Goal: Task Accomplishment & Management: Manage account settings

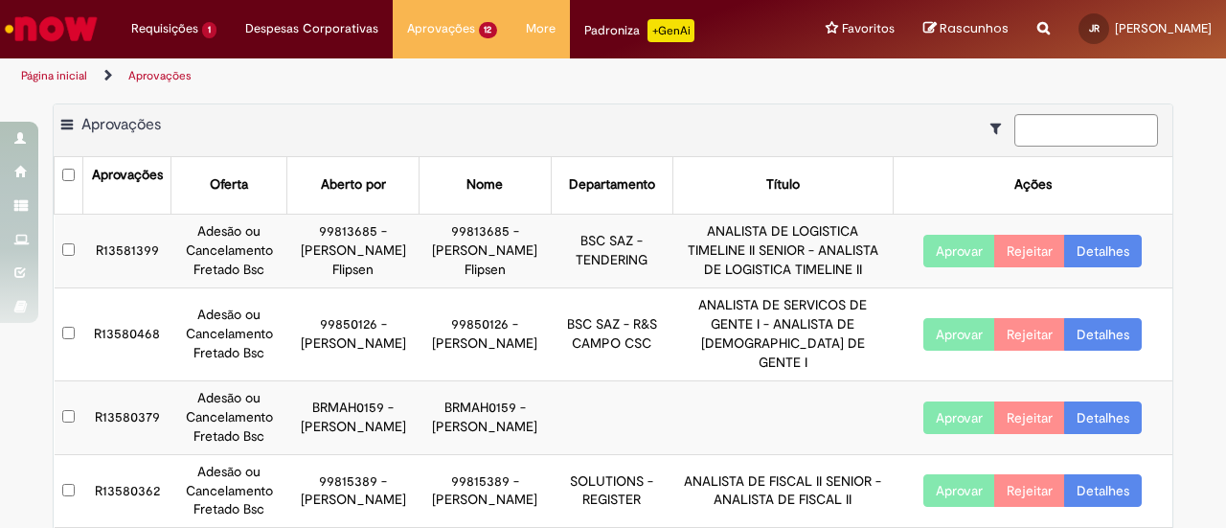
click at [1098, 259] on link "Detalhes" at bounding box center [1103, 251] width 78 height 33
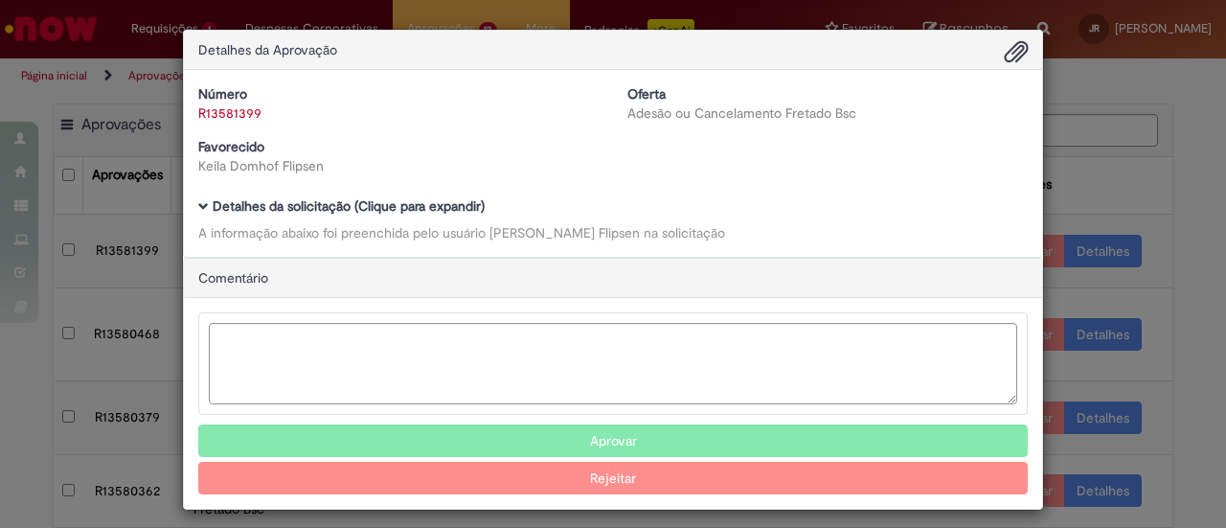
click at [198, 206] on span "Ambev Approval Modal" at bounding box center [203, 206] width 11 height 11
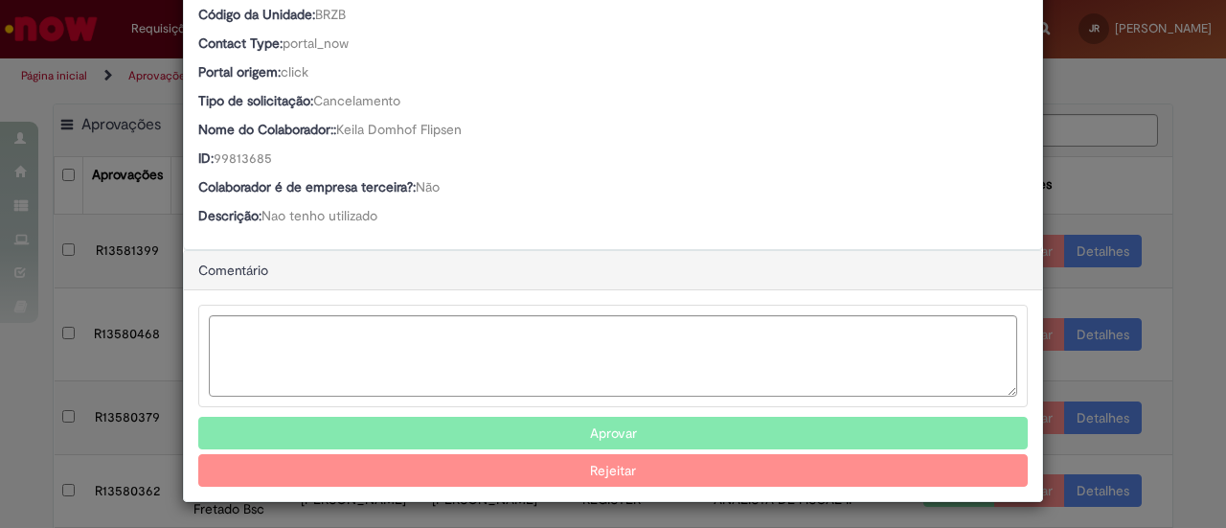
scroll to position [506, 0]
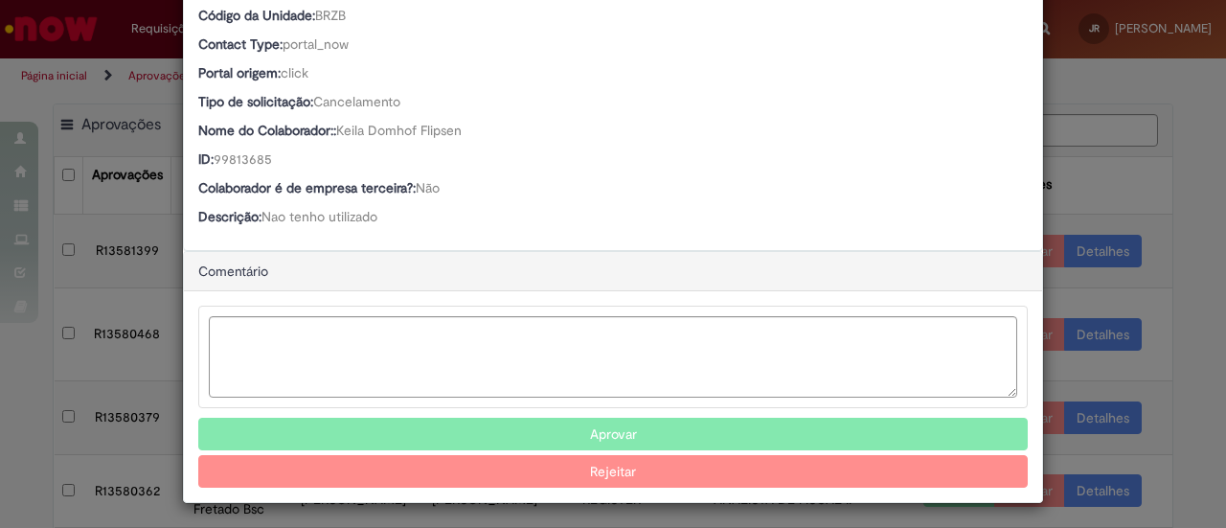
click at [570, 440] on button "Aprovar" at bounding box center [613, 434] width 830 height 33
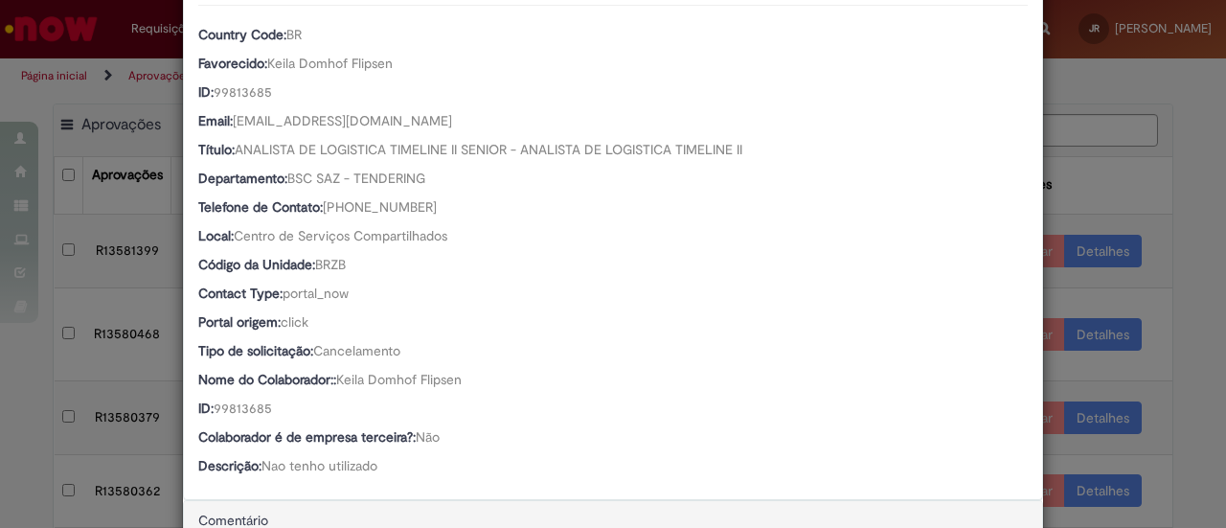
click at [552, 423] on div "Country Code: BR Favorecido: Keila Domhof Flipsen ID: 99813685 Email: [EMAIL_AD…" at bounding box center [613, 242] width 830 height 475
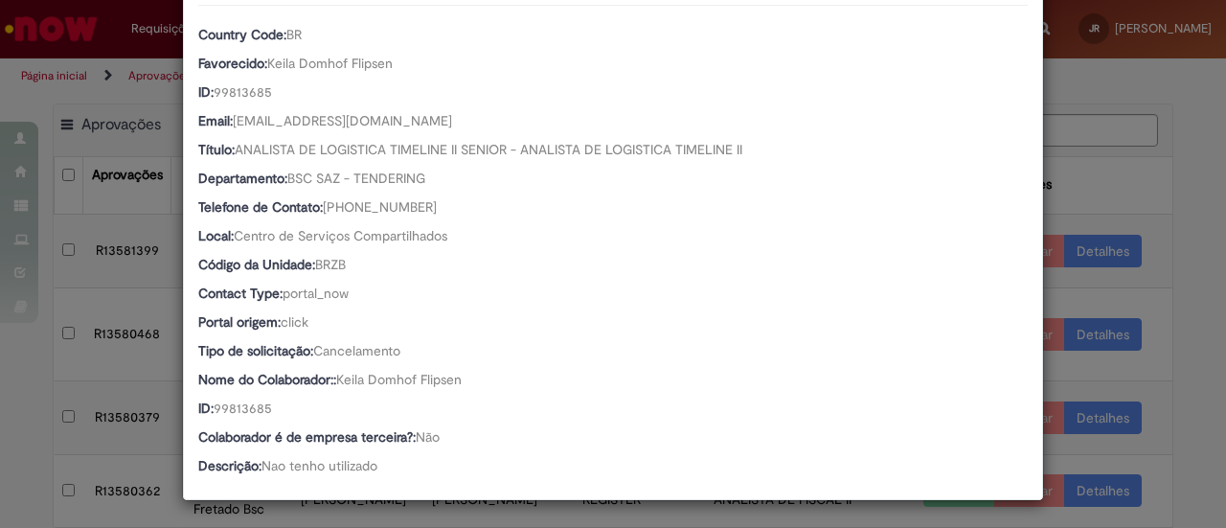
scroll to position [258, 0]
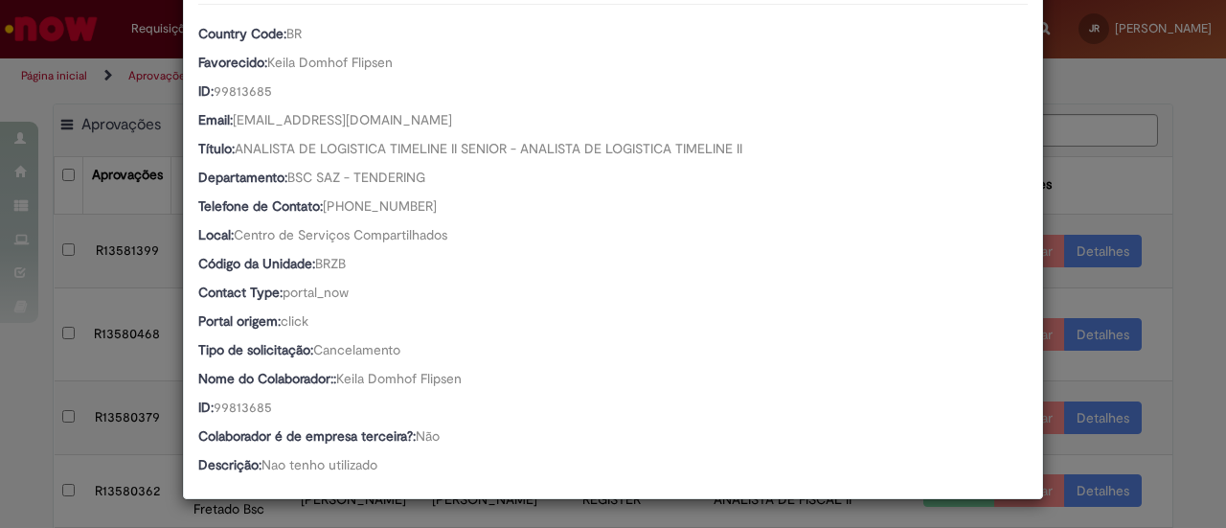
click at [1096, 168] on div "Detalhes da Aprovação Número R13581399 Oferta Adesão ou Cancelamento Fretado Bs…" at bounding box center [613, 264] width 1226 height 528
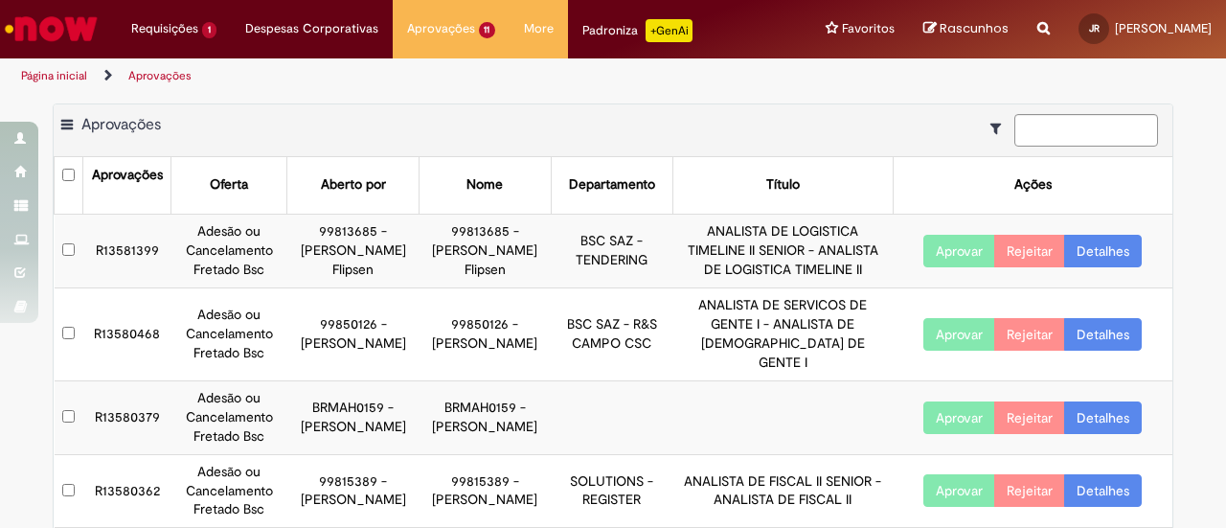
click at [1083, 240] on link "Detalhes" at bounding box center [1103, 251] width 78 height 33
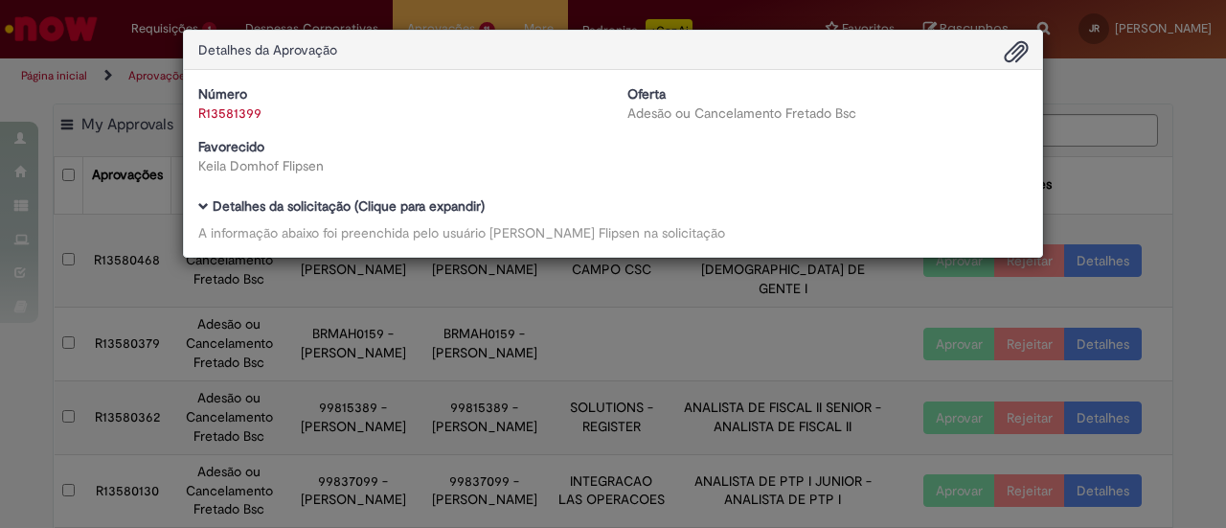
click at [1059, 141] on div "Detalhes da Aprovação Número R13581399 Oferta Adesão ou Cancelamento Fretado Bs…" at bounding box center [613, 264] width 1226 height 528
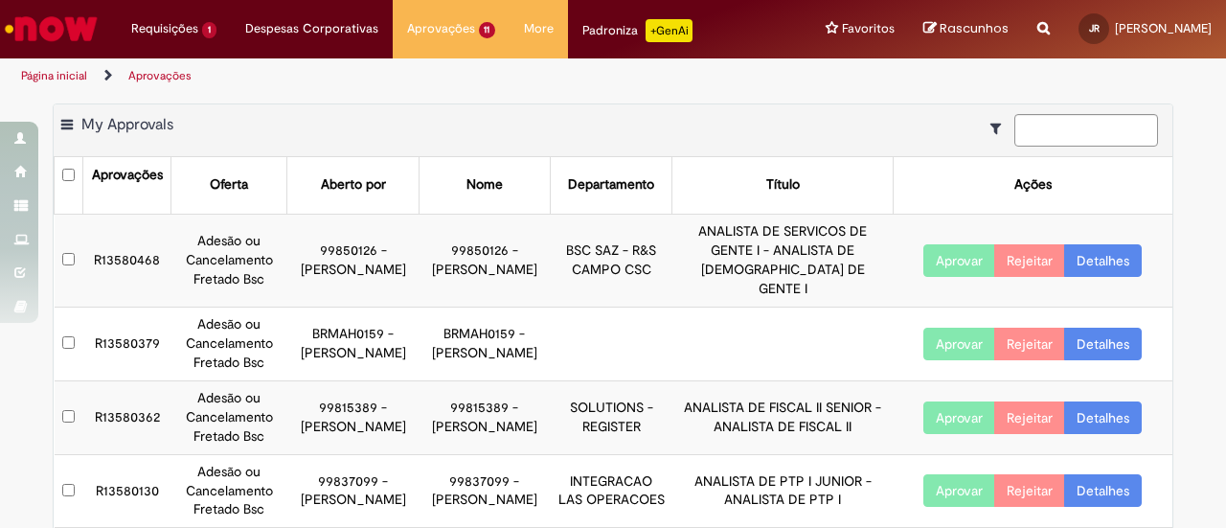
click at [1093, 248] on link "Detalhes" at bounding box center [1103, 260] width 78 height 33
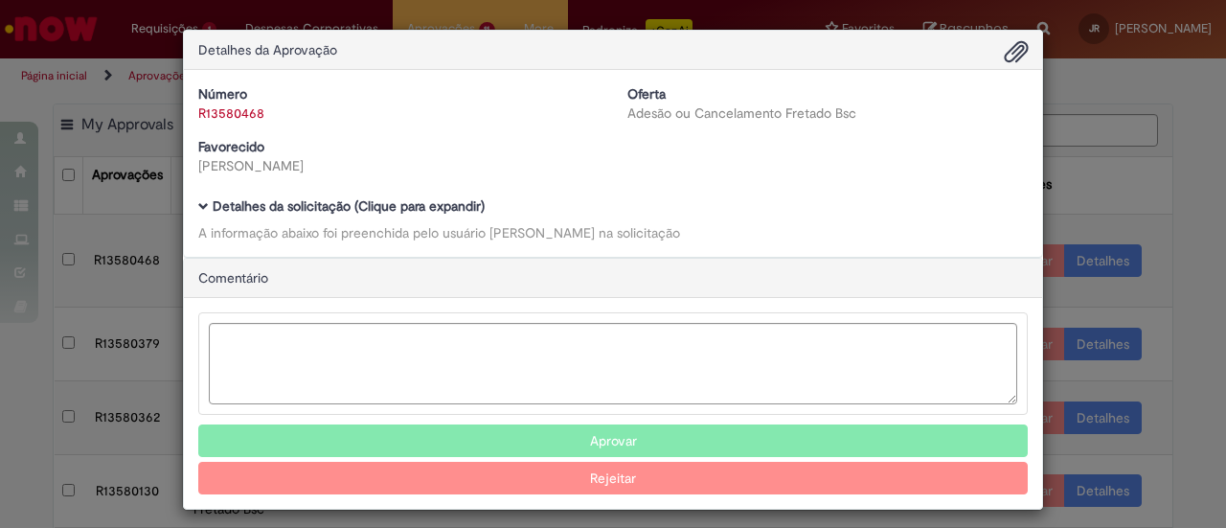
click at [198, 206] on span "Ambev Approval Modal" at bounding box center [203, 206] width 11 height 11
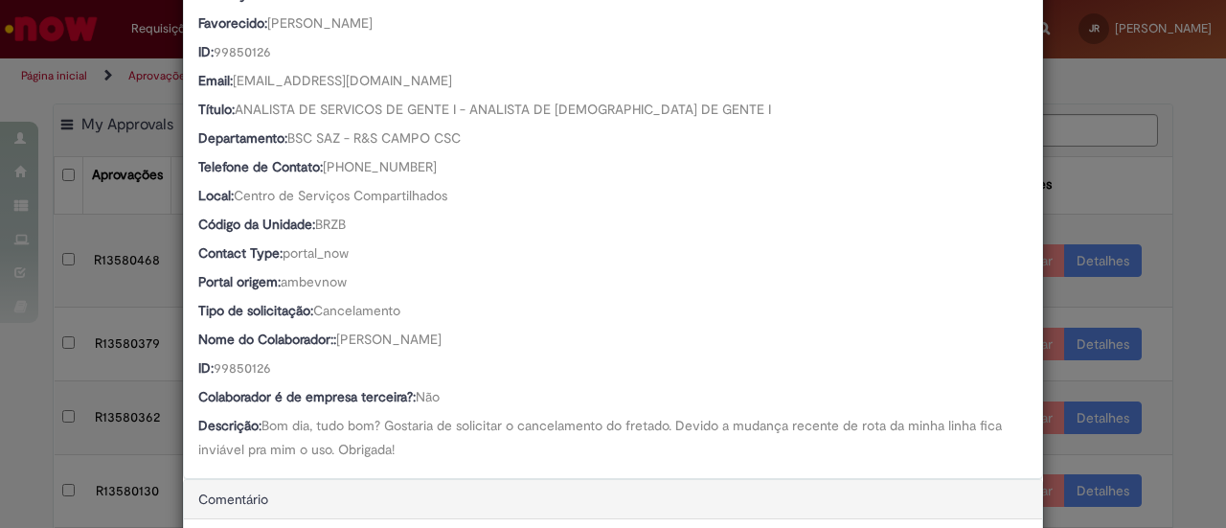
scroll to position [479, 0]
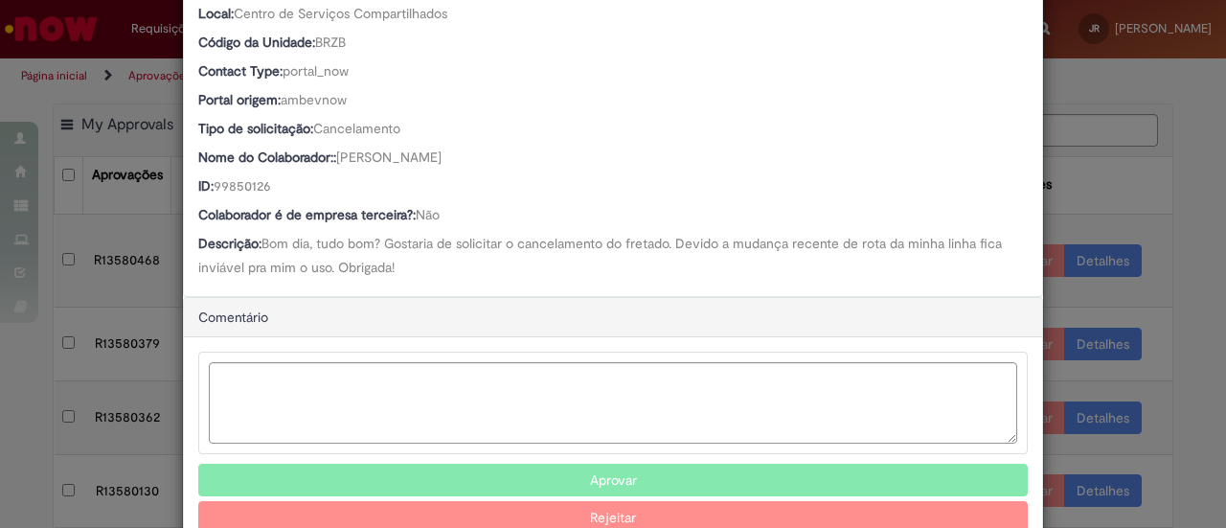
click at [611, 481] on button "Aprovar" at bounding box center [613, 480] width 830 height 33
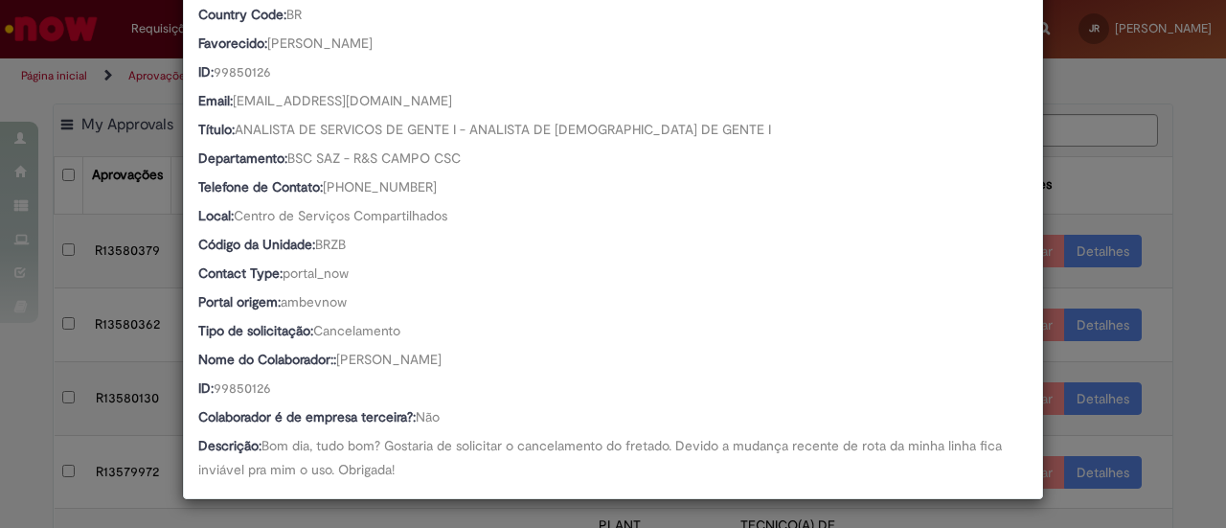
click at [1143, 271] on div "Detalhes da Aprovação Número R13580468 Oferta Adesão ou Cancelamento Fretado Bs…" at bounding box center [613, 264] width 1226 height 528
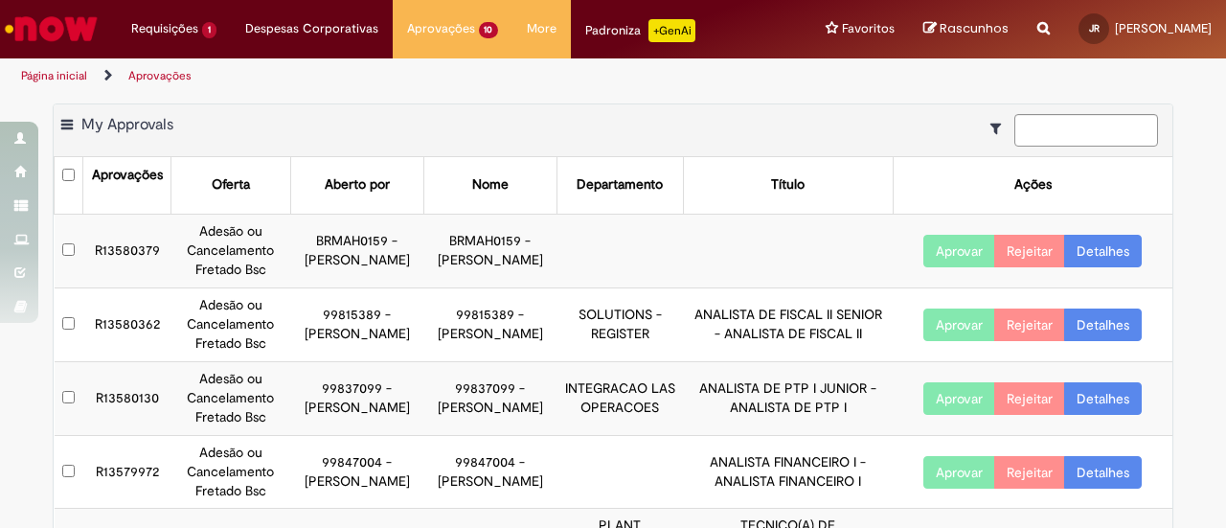
click at [1105, 259] on link "Detalhes" at bounding box center [1103, 251] width 78 height 33
click at [1105, 254] on link "Detalhes" at bounding box center [1103, 251] width 78 height 33
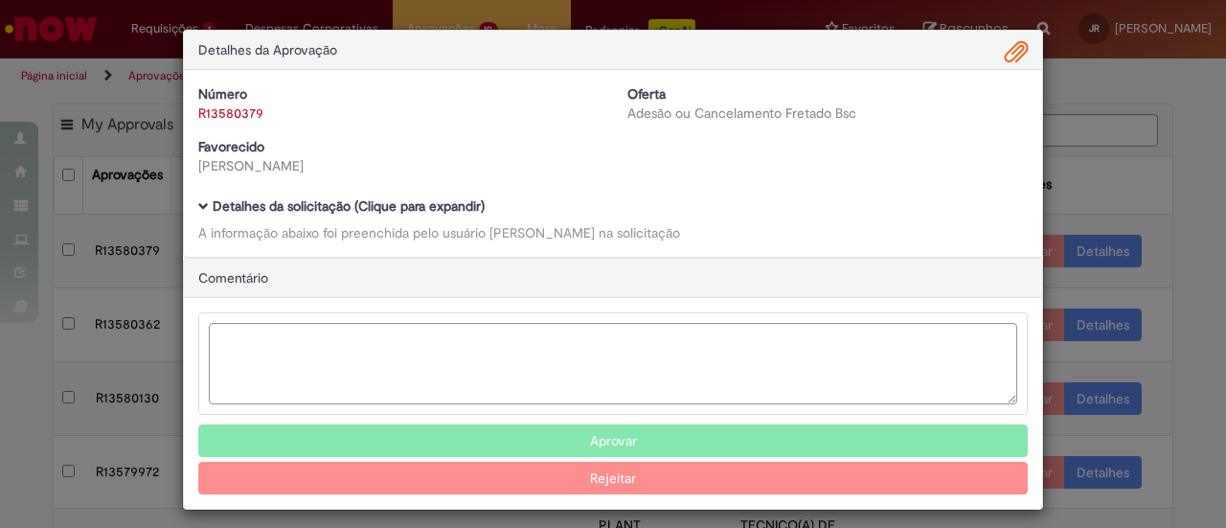
click at [219, 212] on b "Detalhes da solicitação (Clique para expandir)" at bounding box center [349, 205] width 272 height 17
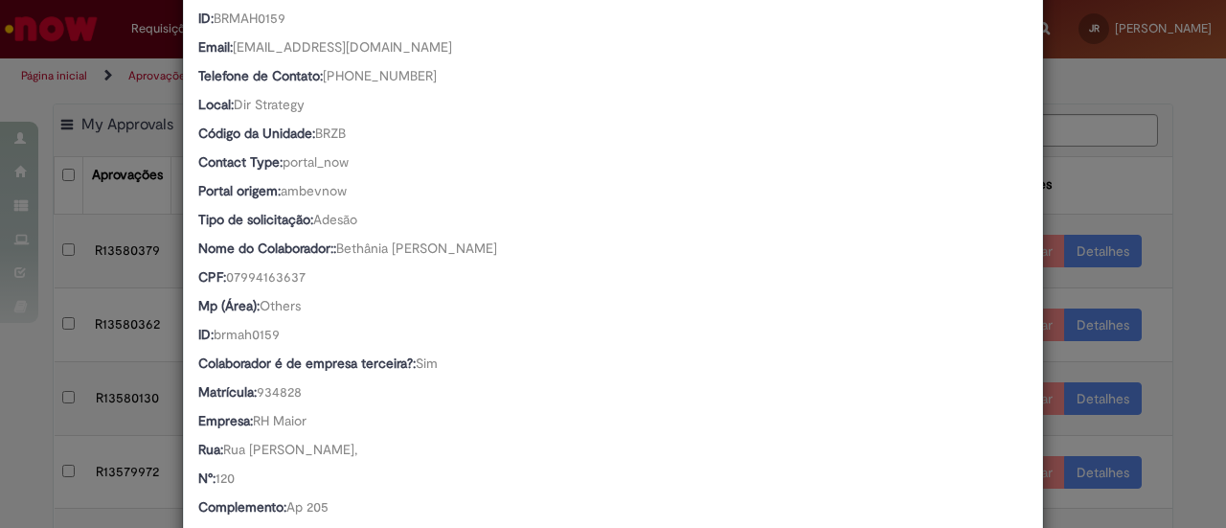
scroll to position [479, 0]
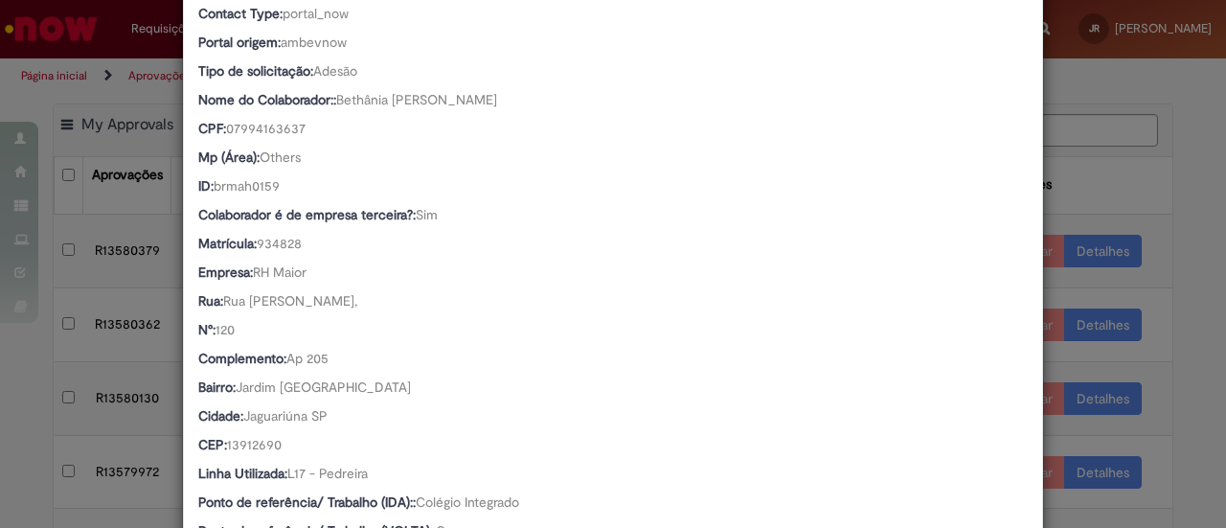
drag, startPoint x: 561, startPoint y: 337, endPoint x: 561, endPoint y: 348, distance: 10.5
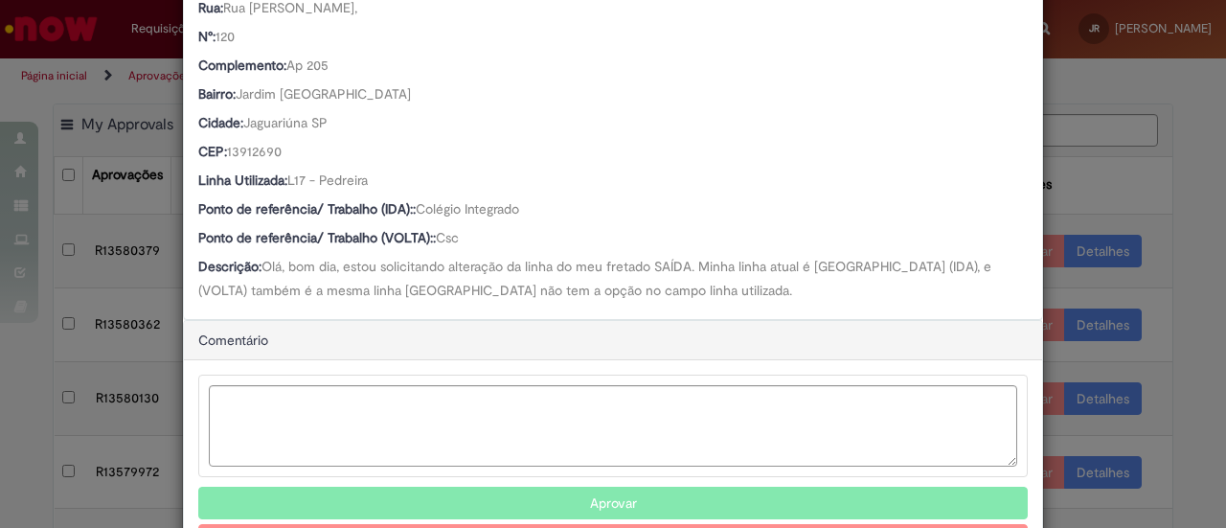
scroll to position [842, 0]
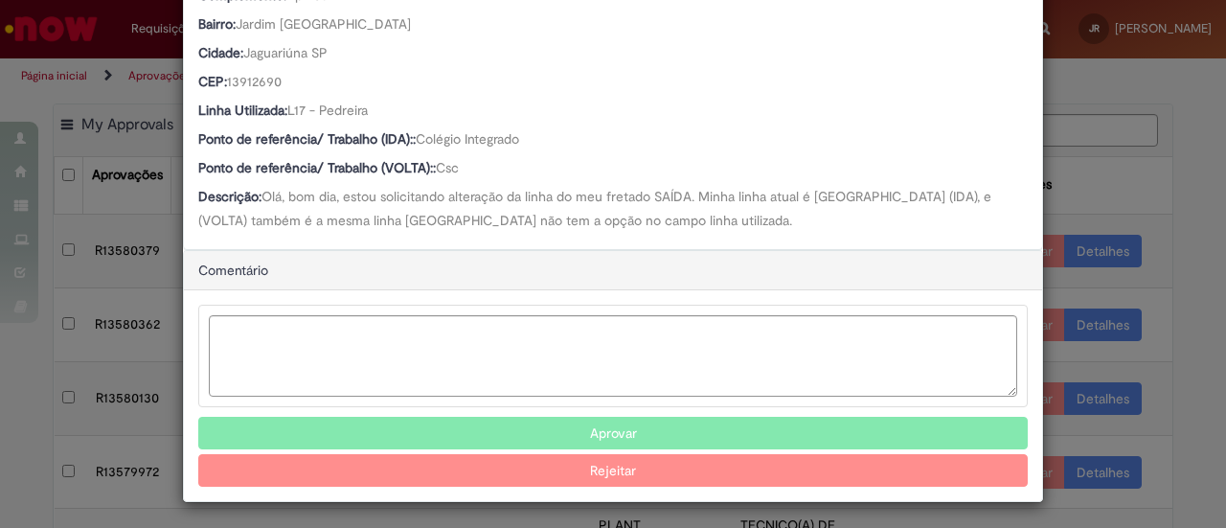
click at [625, 438] on button "Aprovar" at bounding box center [613, 433] width 830 height 33
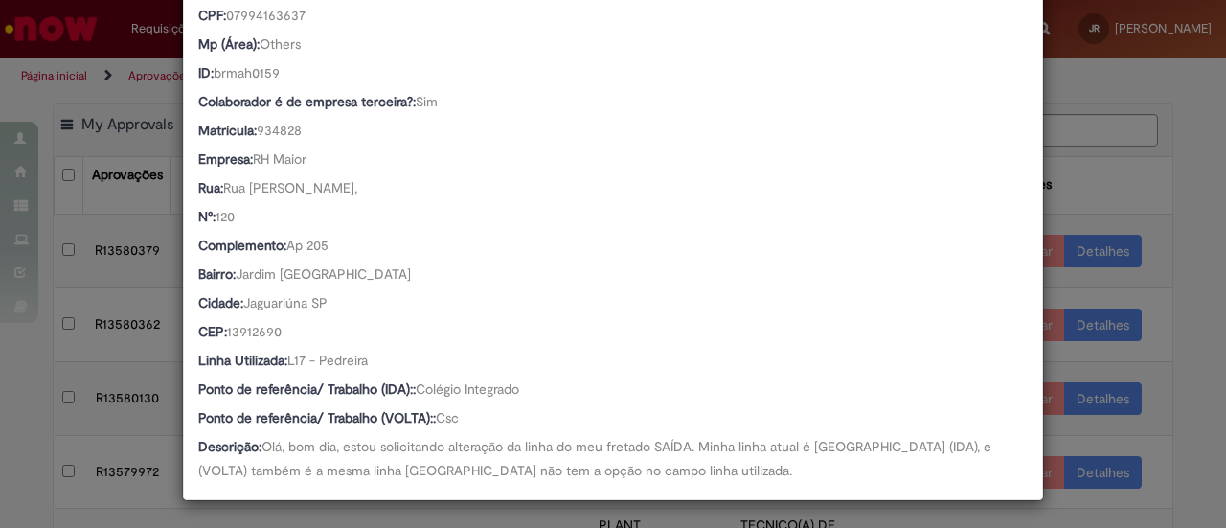
drag, startPoint x: 662, startPoint y: 420, endPoint x: 675, endPoint y: 392, distance: 30.8
click at [662, 421] on div "Ponto de referência/ Trabalho (VOLTA):: Csc" at bounding box center [613, 420] width 830 height 24
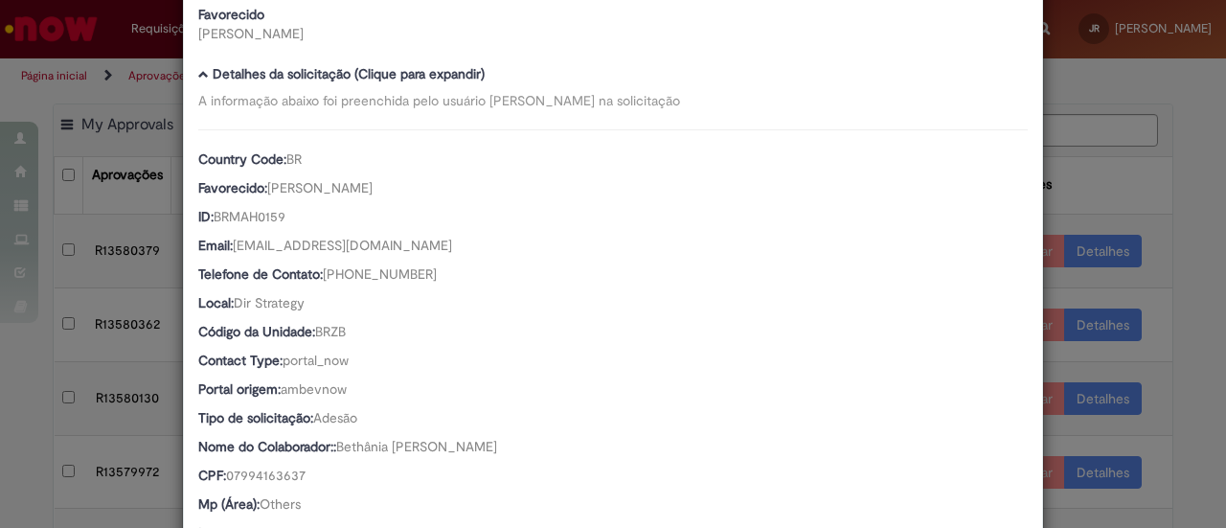
drag, startPoint x: 1090, startPoint y: 237, endPoint x: 1102, endPoint y: 229, distance: 13.8
click at [1094, 236] on div "Detalhes da Aprovação Número R13580379 Oferta Adesão ou Cancelamento Fretado Bs…" at bounding box center [613, 264] width 1226 height 528
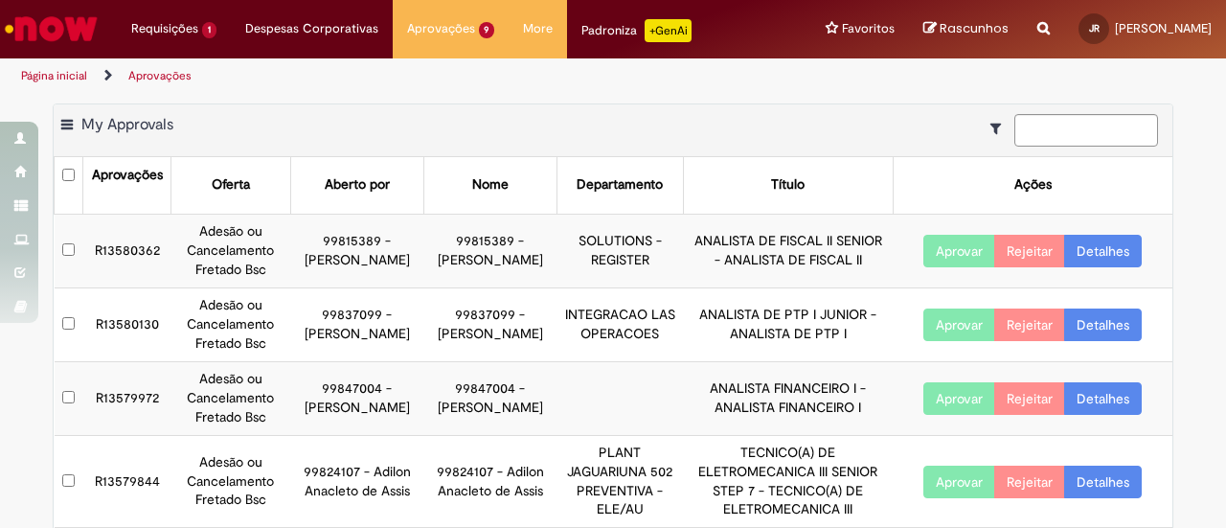
click at [1093, 251] on link "Detalhes" at bounding box center [1103, 251] width 78 height 33
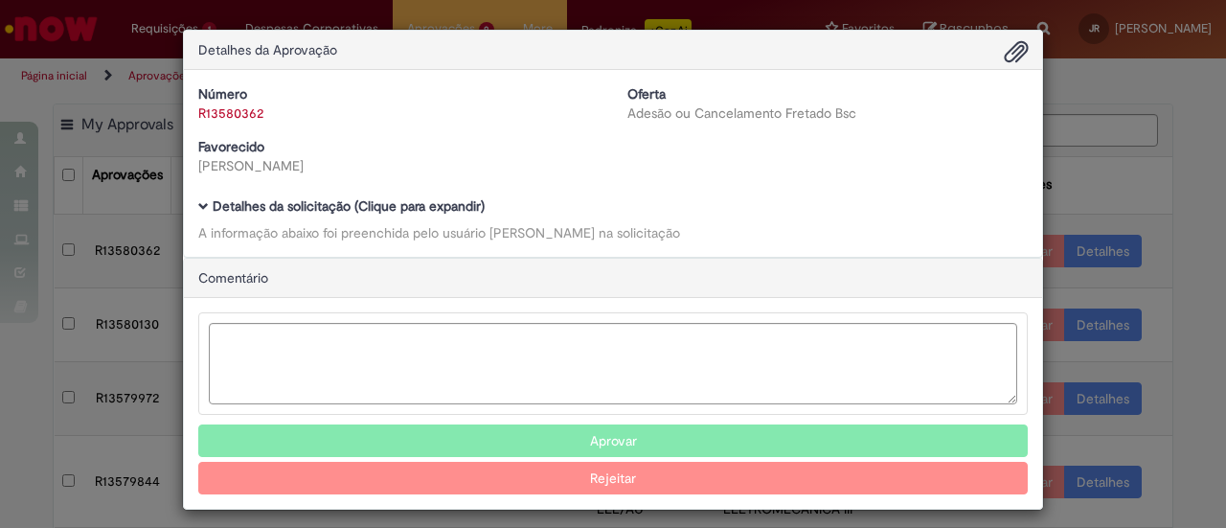
click at [188, 227] on div "Número R13580362 Oferta Adesão ou Cancelamento Fretado Bsc Favorecido [PERSON_N…" at bounding box center [613, 163] width 858 height 187
click at [198, 204] on span "Ambev Approval Modal" at bounding box center [203, 206] width 11 height 11
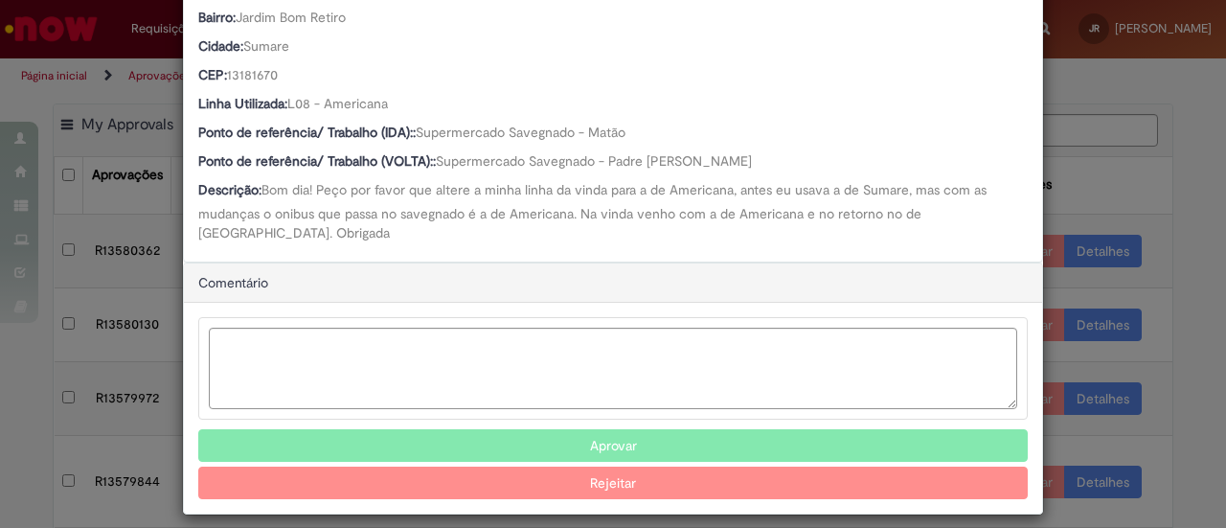
scroll to position [890, 0]
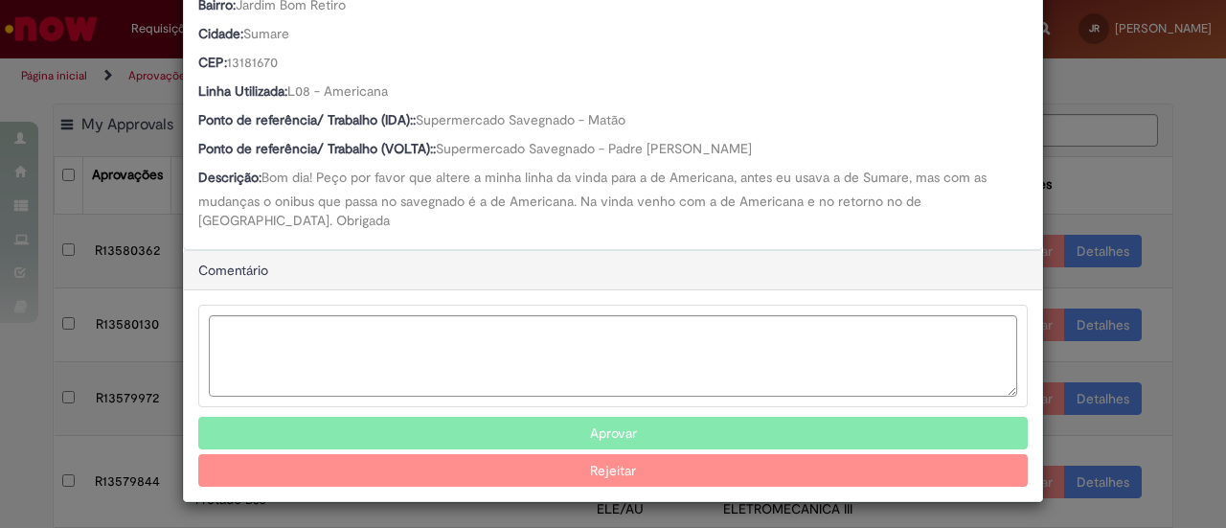
click at [656, 421] on button "Aprovar" at bounding box center [613, 433] width 830 height 33
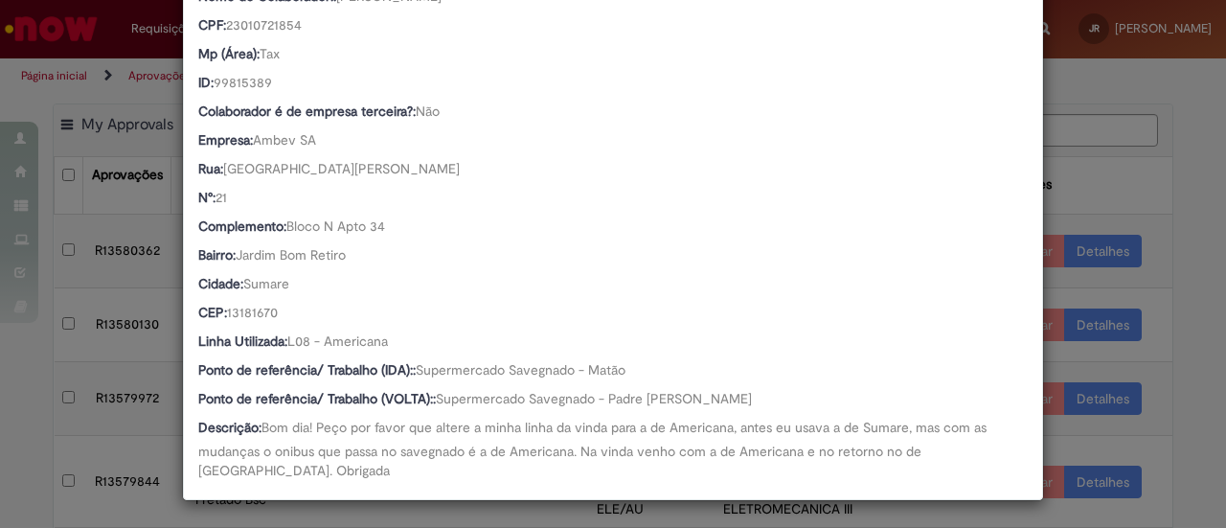
click at [1094, 315] on div "Detalhes da Aprovação Número R13580362 Oferta Adesão ou Cancelamento Fretado Bs…" at bounding box center [613, 264] width 1226 height 528
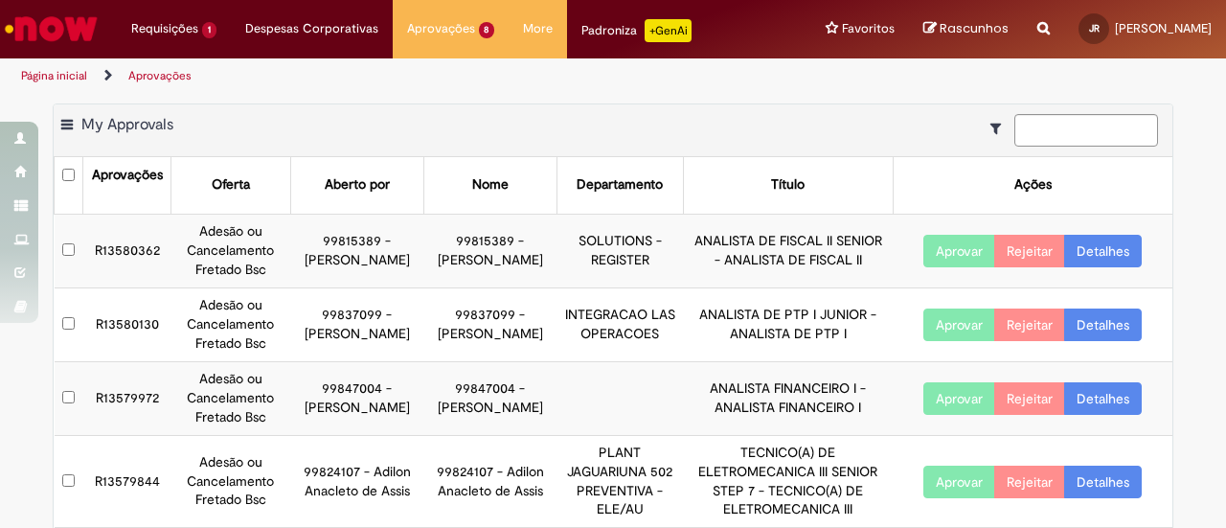
click at [1086, 261] on link "Detalhes" at bounding box center [1103, 251] width 78 height 33
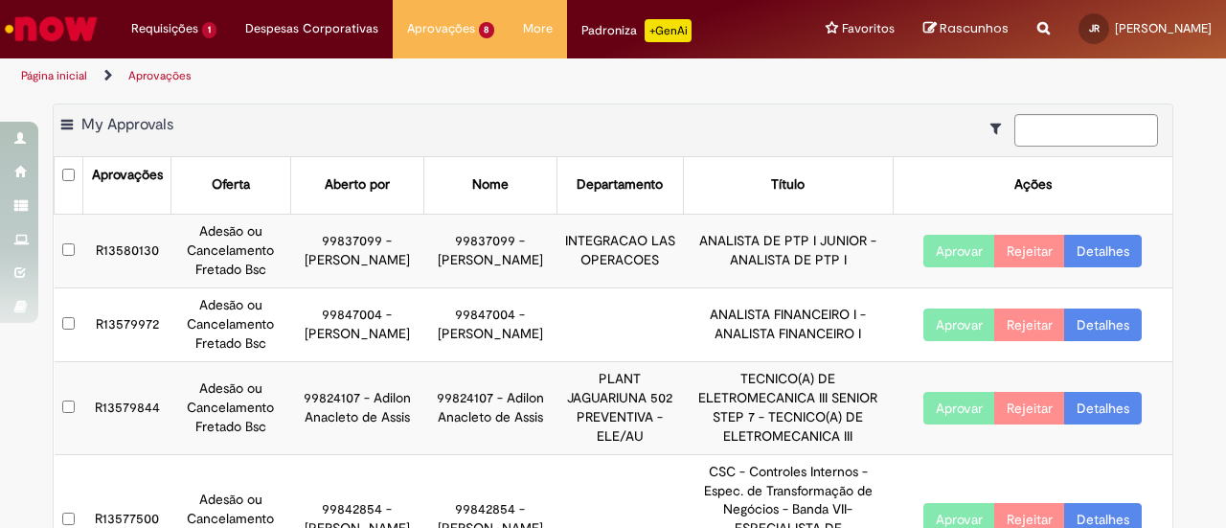
click at [1109, 254] on link "Detalhes" at bounding box center [1103, 251] width 78 height 33
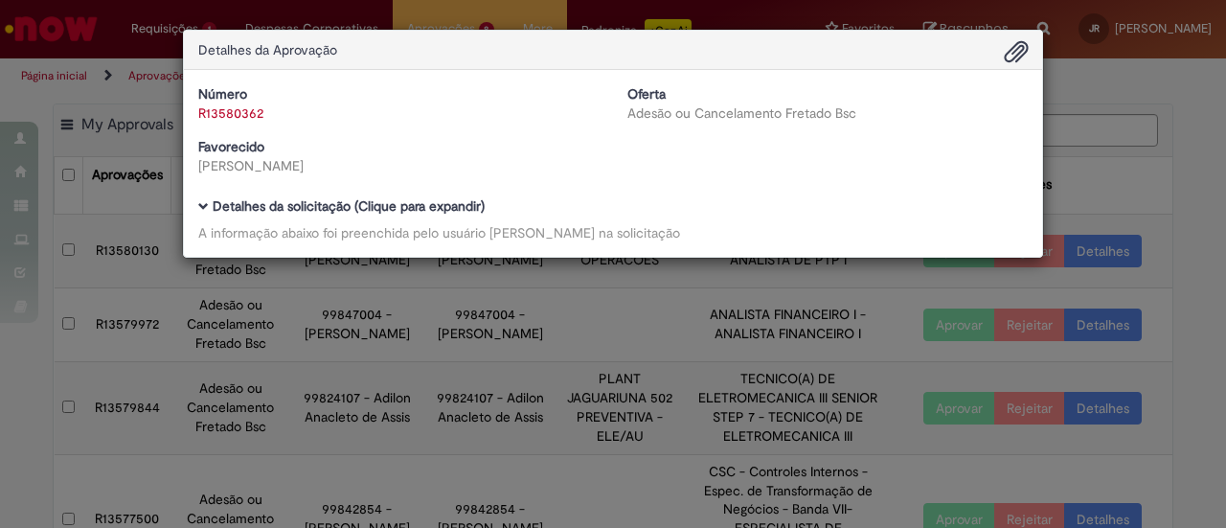
drag, startPoint x: 854, startPoint y: 343, endPoint x: 989, endPoint y: 308, distance: 138.5
click at [857, 345] on div "Detalhes da Aprovação Número R13580362 Oferta Adesão ou Cancelamento Fretado Bs…" at bounding box center [613, 264] width 1226 height 528
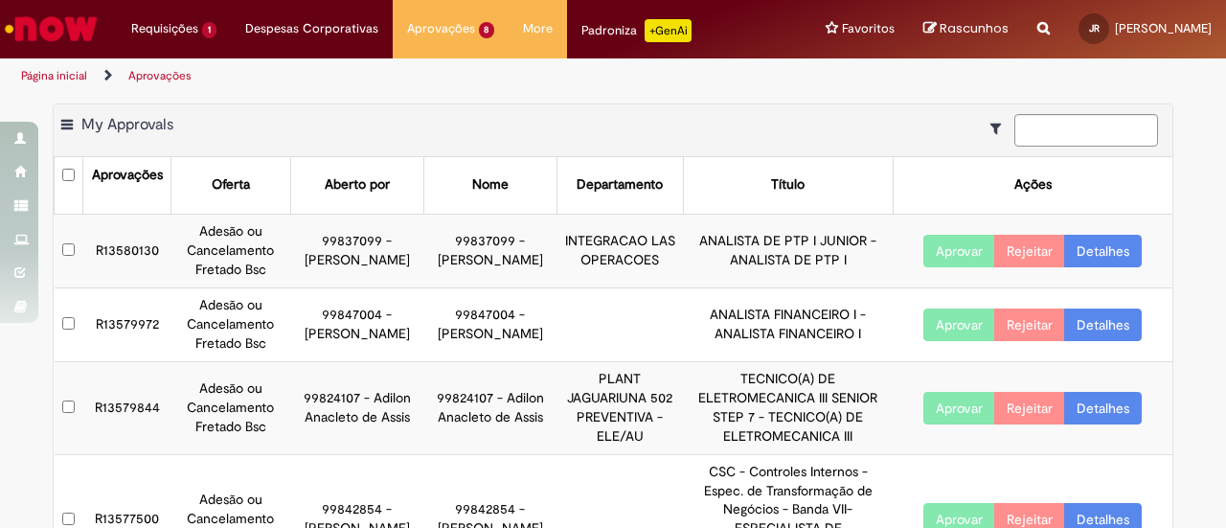
click at [1124, 250] on link "Detalhes" at bounding box center [1103, 251] width 78 height 33
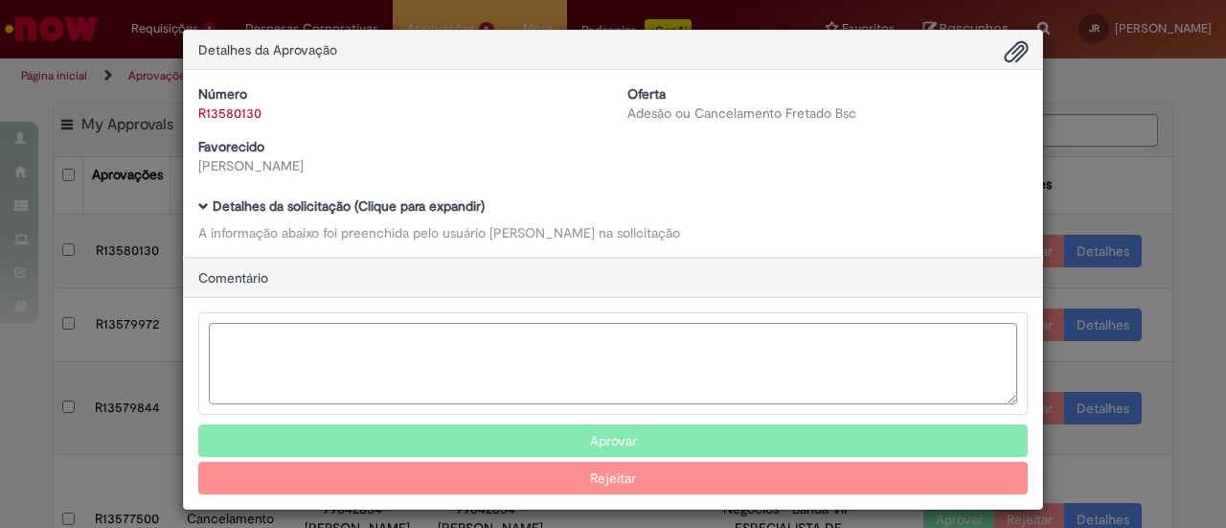
click at [421, 214] on b "Detalhes da solicitação (Clique para expandir)" at bounding box center [349, 205] width 272 height 17
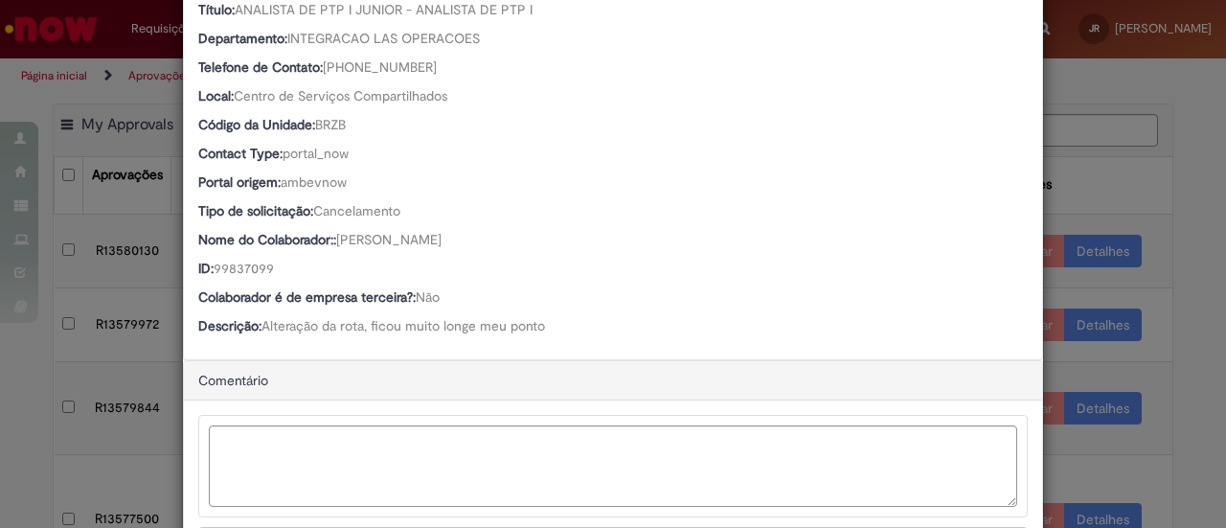
scroll to position [479, 0]
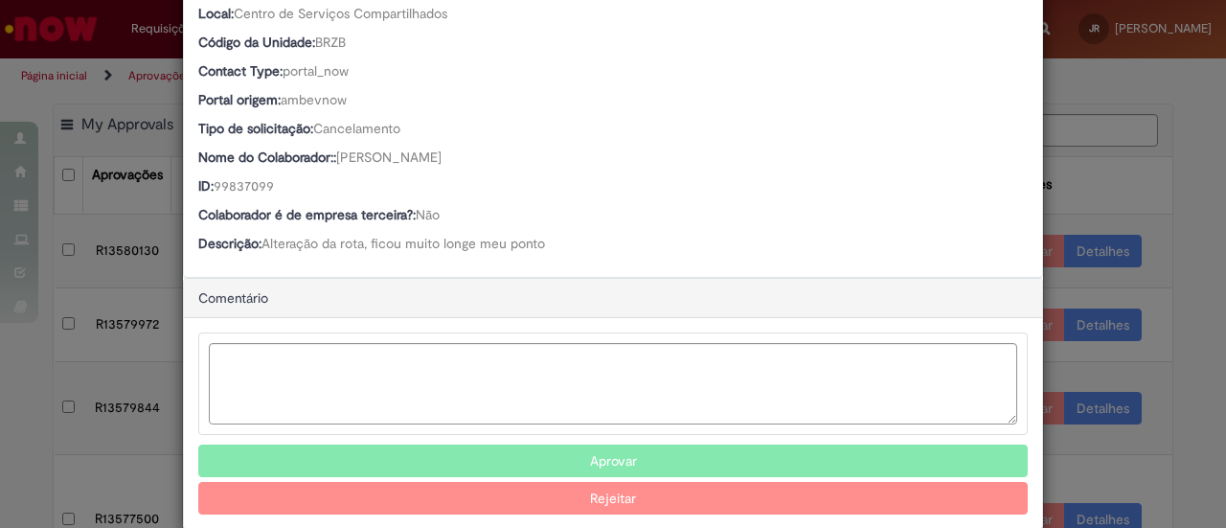
drag, startPoint x: 533, startPoint y: 448, endPoint x: 492, endPoint y: 423, distance: 47.3
click at [534, 448] on button "Aprovar" at bounding box center [613, 460] width 830 height 33
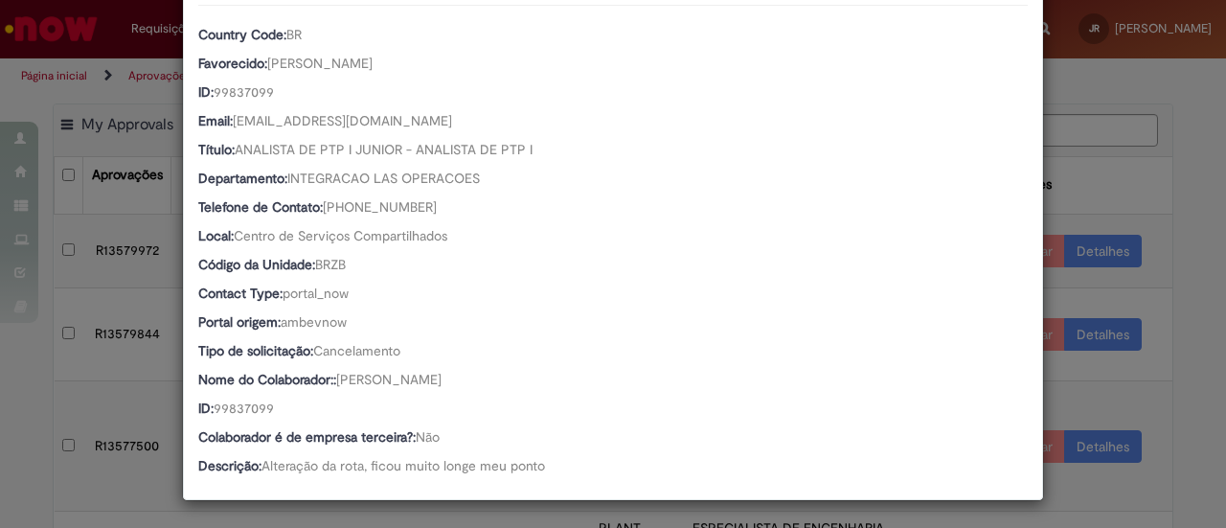
click at [1136, 187] on div "Detalhes da Aprovação Número R13580130 Oferta Adesão ou Cancelamento Fretado Bs…" at bounding box center [613, 264] width 1226 height 528
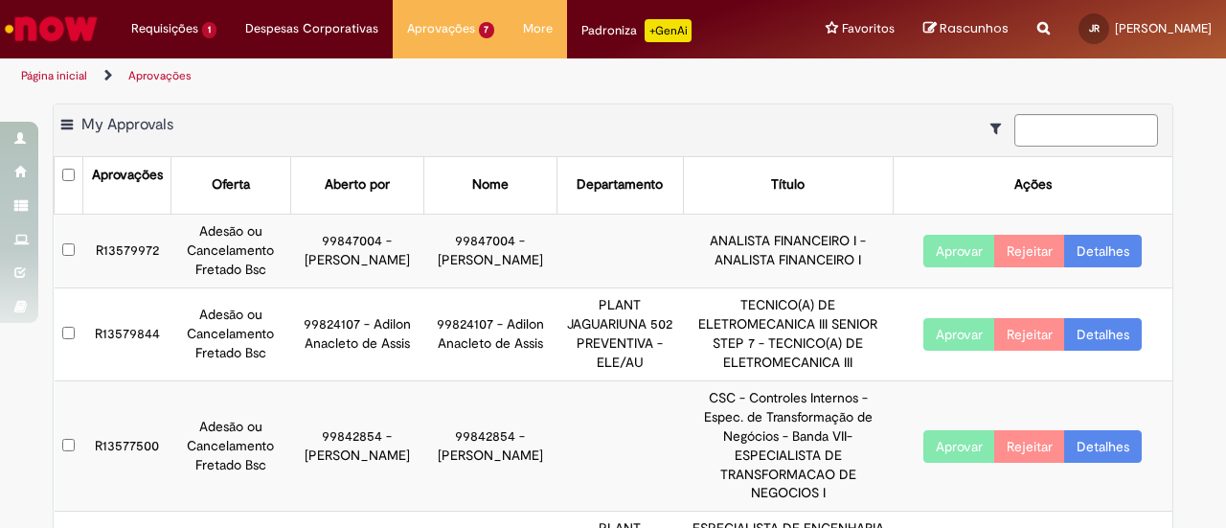
click at [1105, 252] on link "Detalhes" at bounding box center [1103, 251] width 78 height 33
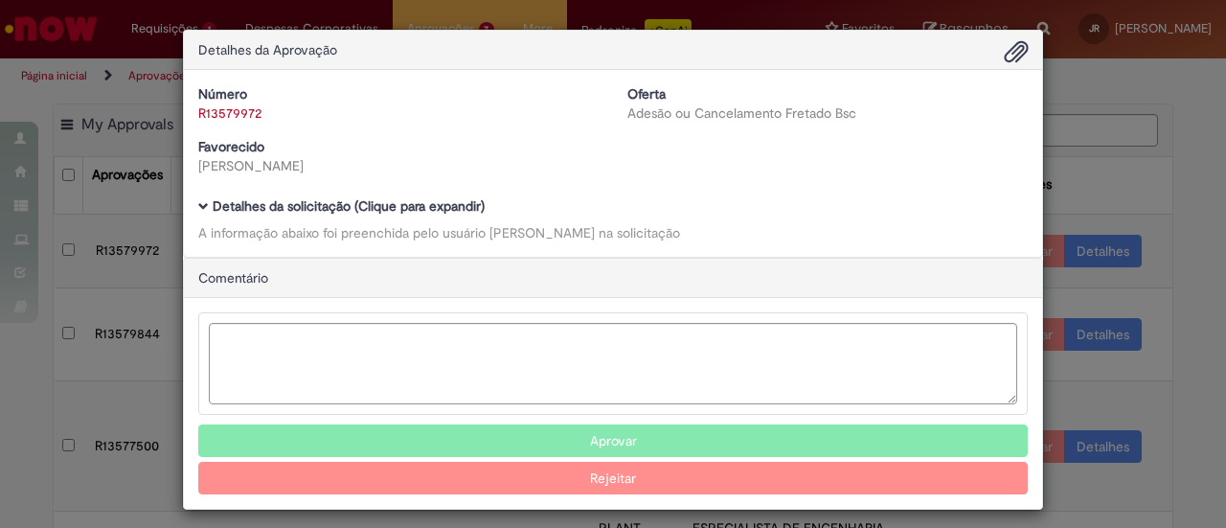
click at [201, 207] on h5 "Detalhes da solicitação (Clique para expandir)" at bounding box center [613, 206] width 830 height 14
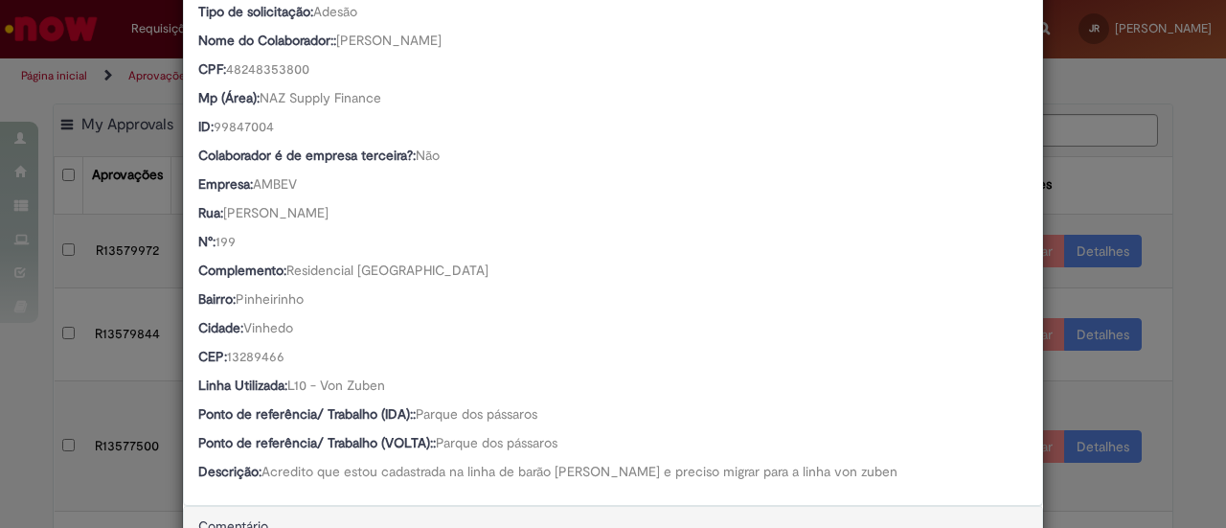
scroll to position [671, 0]
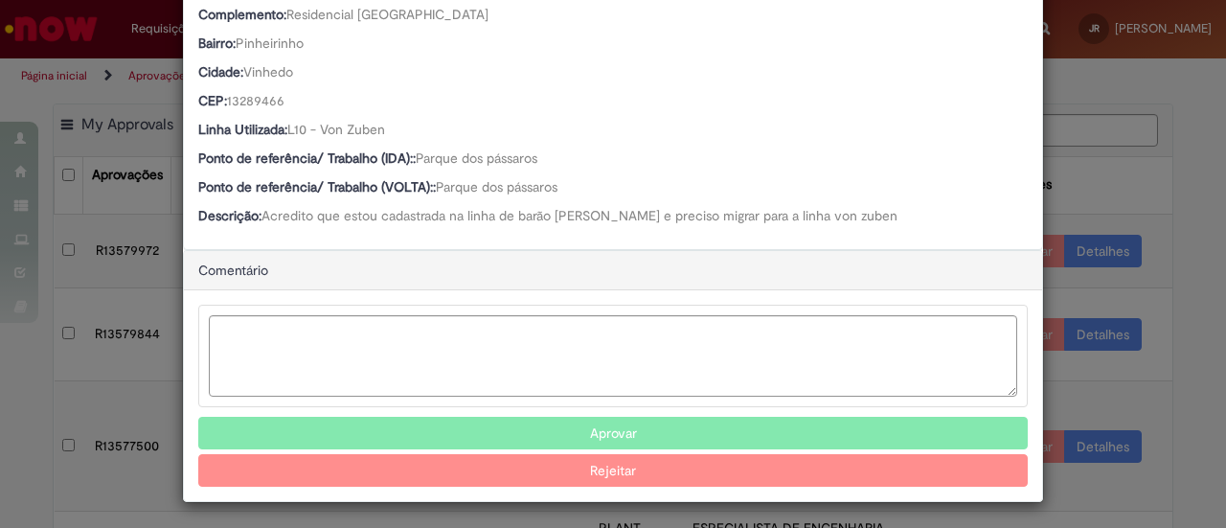
click at [615, 432] on button "Aprovar" at bounding box center [613, 433] width 830 height 33
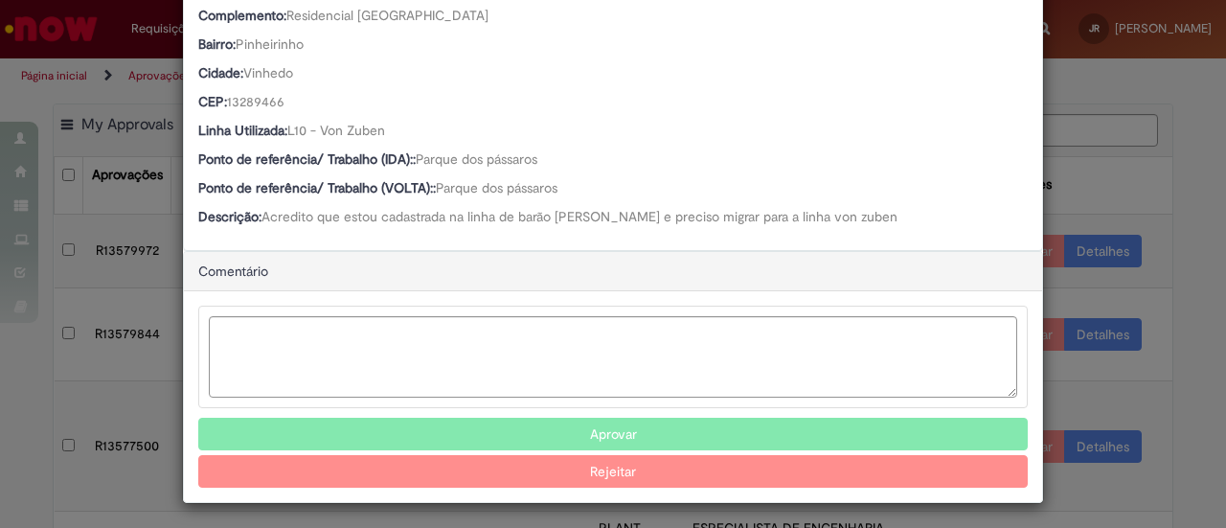
scroll to position [573, 0]
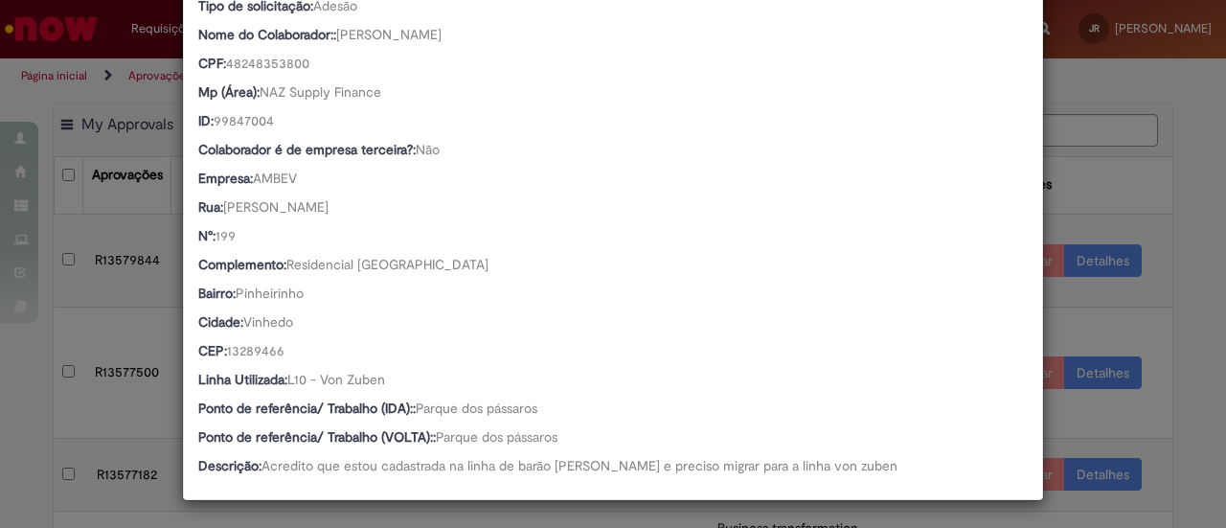
click at [849, 268] on div "Complemento: Residencial [GEOGRAPHIC_DATA]" at bounding box center [613, 267] width 830 height 24
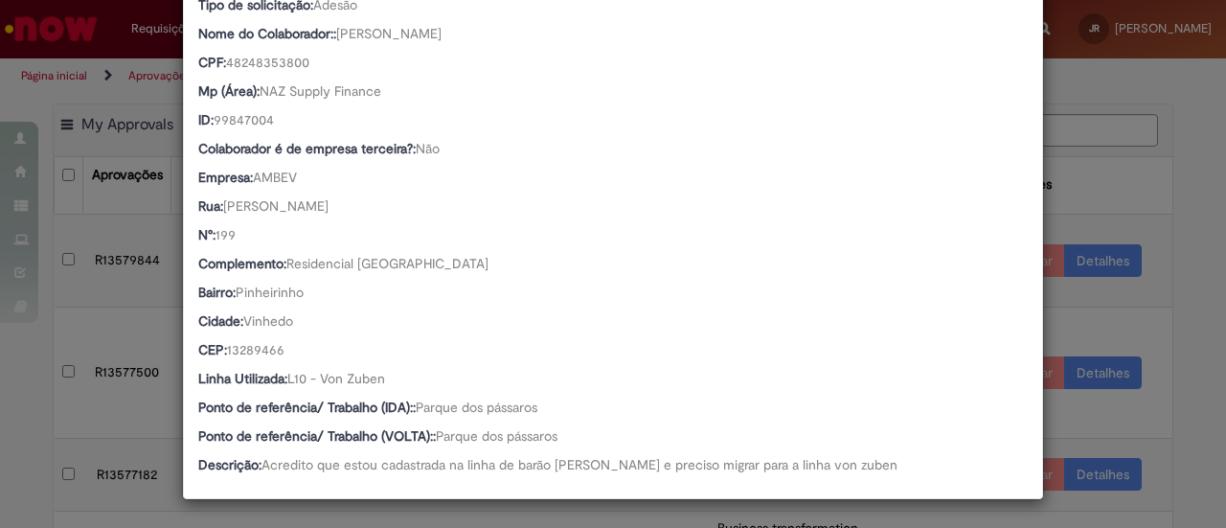
drag, startPoint x: 1128, startPoint y: 196, endPoint x: 1104, endPoint y: 190, distance: 24.9
click at [1127, 193] on div "Detalhes da Aprovação Número R13579972 Oferta Adesão ou Cancelamento Fretado Bs…" at bounding box center [613, 264] width 1226 height 528
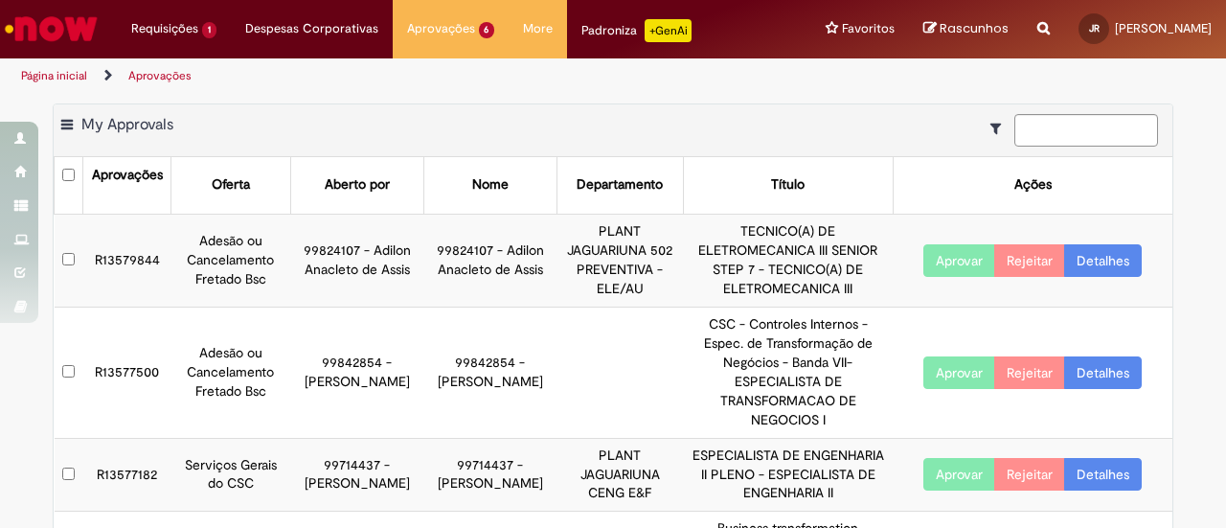
click at [1090, 258] on link "Detalhes" at bounding box center [1103, 260] width 78 height 33
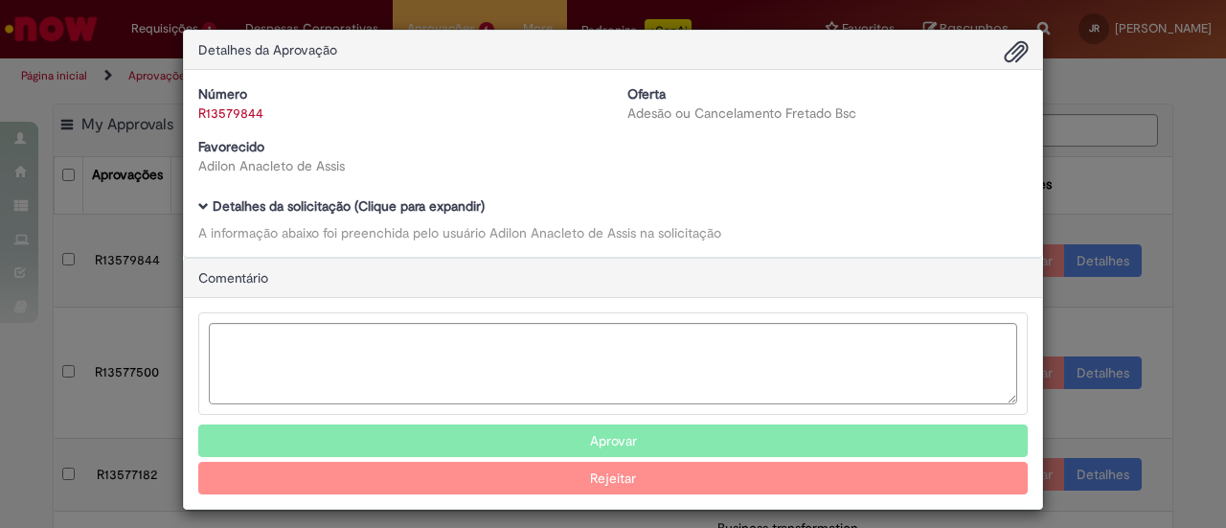
click at [190, 210] on div "Número R13579844 Oferta Adesão ou Cancelamento Fretado Bsc Favorecido Adilon An…" at bounding box center [613, 163] width 858 height 187
click at [198, 204] on span "Ambev Approval Modal" at bounding box center [203, 206] width 11 height 11
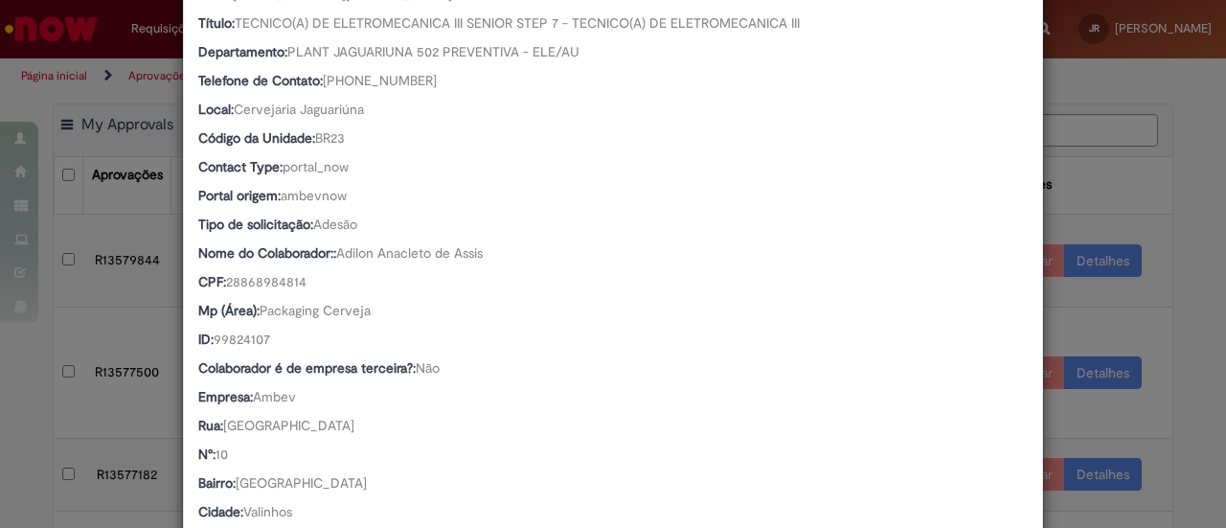
scroll to position [861, 0]
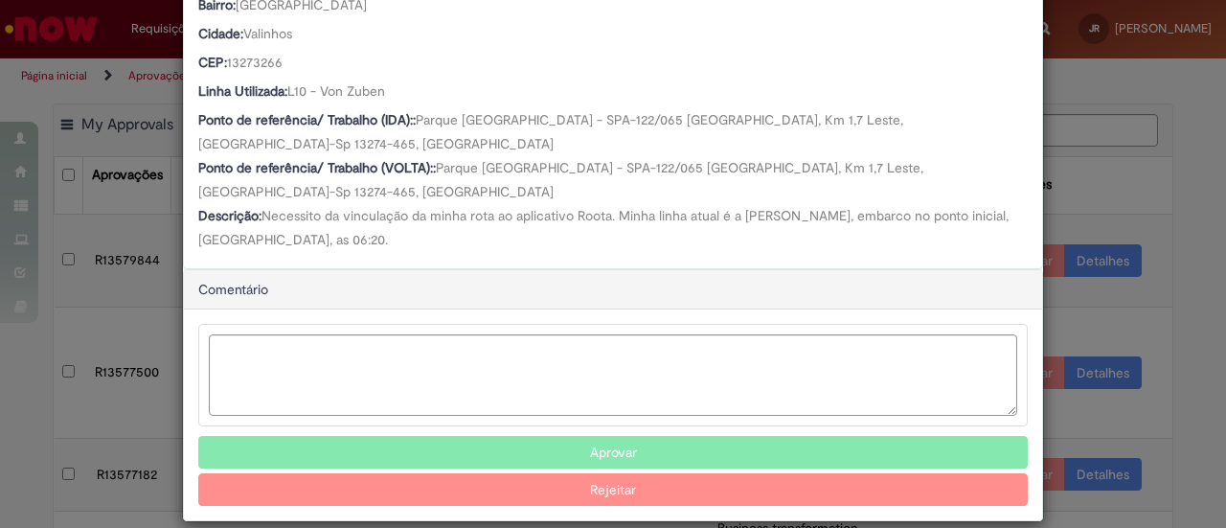
click at [566, 436] on button "Aprovar" at bounding box center [613, 452] width 830 height 33
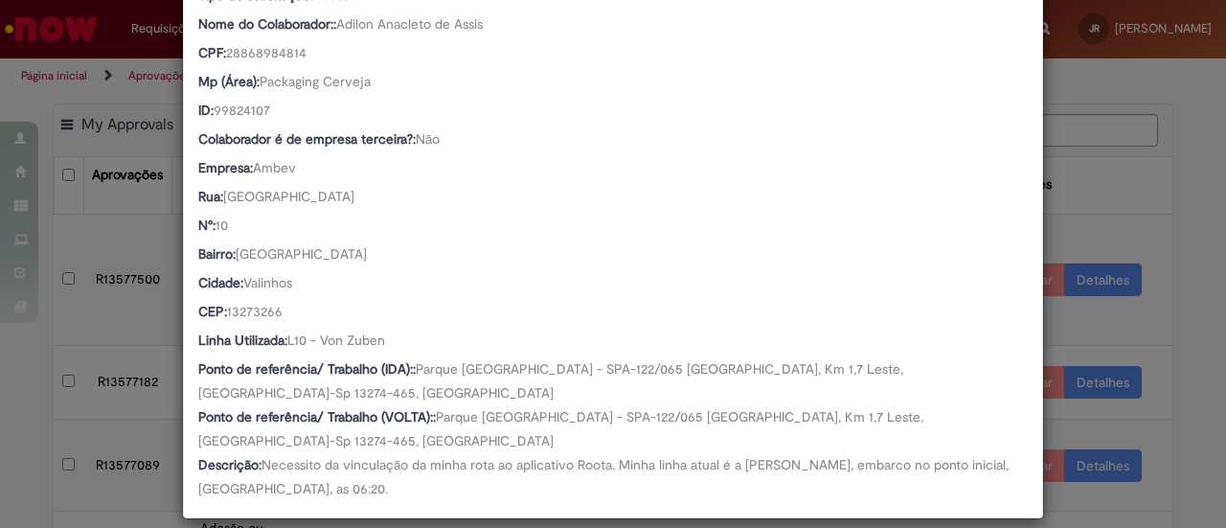
click at [1086, 248] on div "Detalhes da Aprovação Número R13579844 Oferta Adesão ou Cancelamento Fretado Bs…" at bounding box center [613, 264] width 1226 height 528
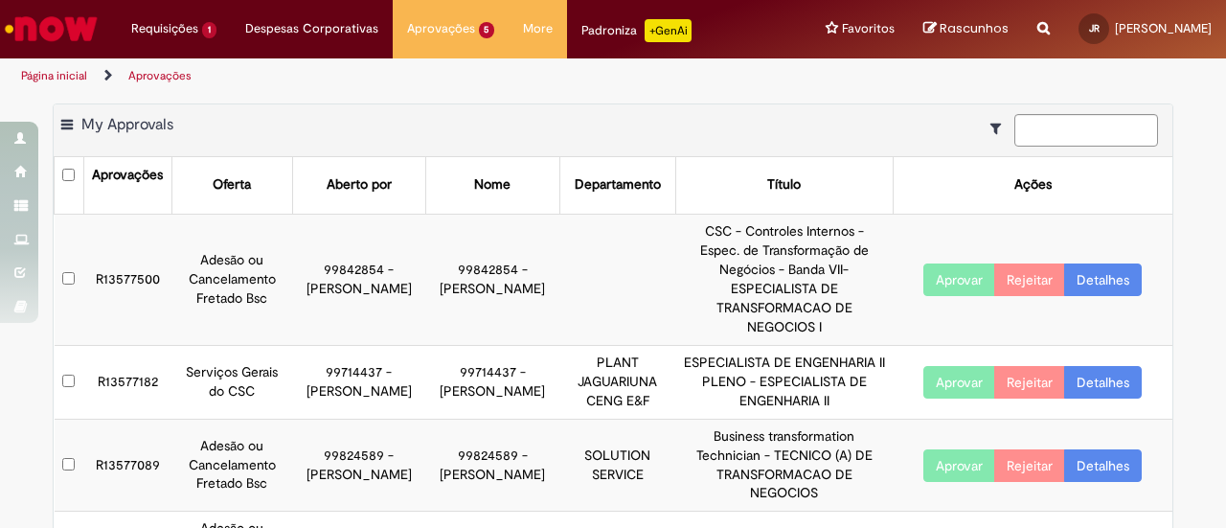
click at [1089, 268] on link "Detalhes" at bounding box center [1103, 279] width 78 height 33
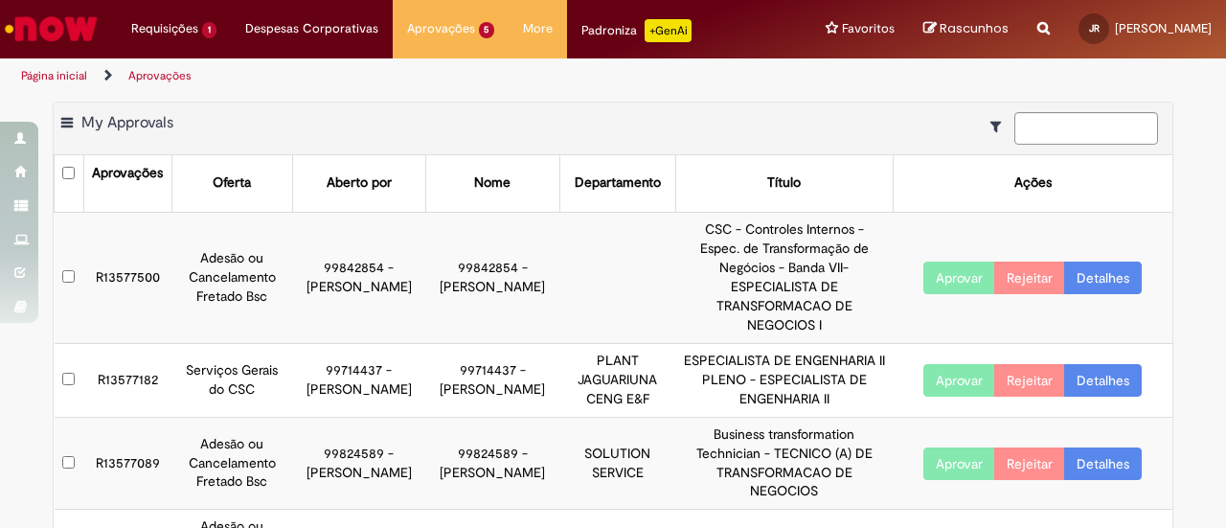
scroll to position [0, 0]
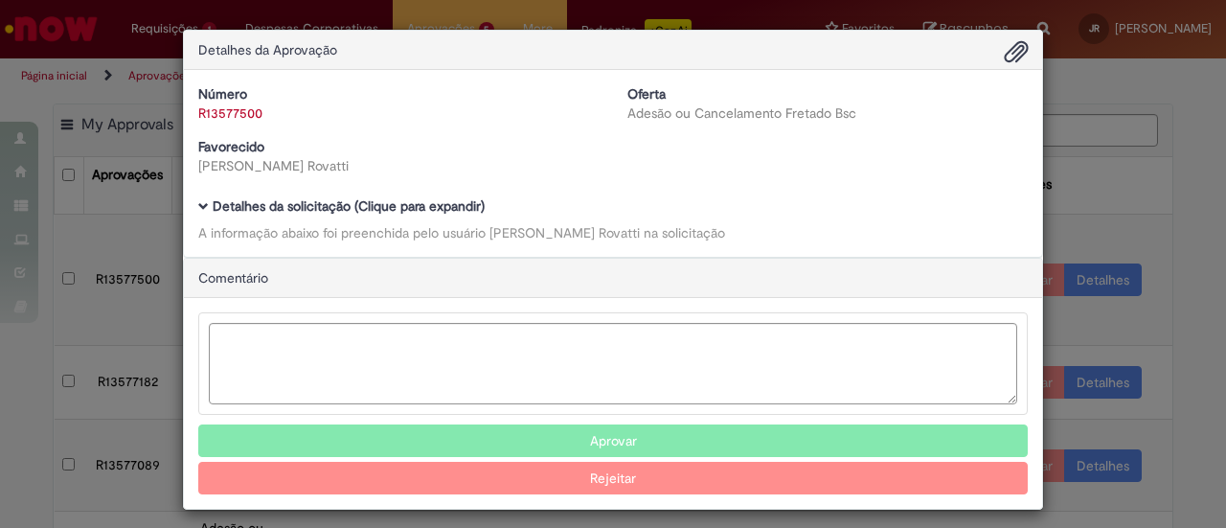
click at [220, 204] on b "Detalhes da solicitação (Clique para expandir)" at bounding box center [349, 205] width 272 height 17
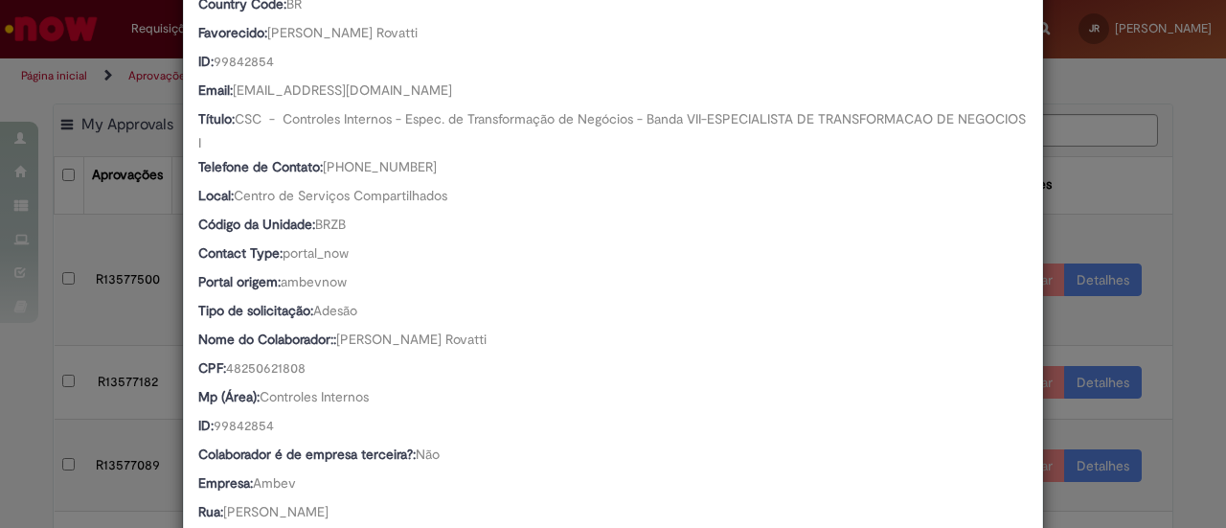
scroll to position [671, 0]
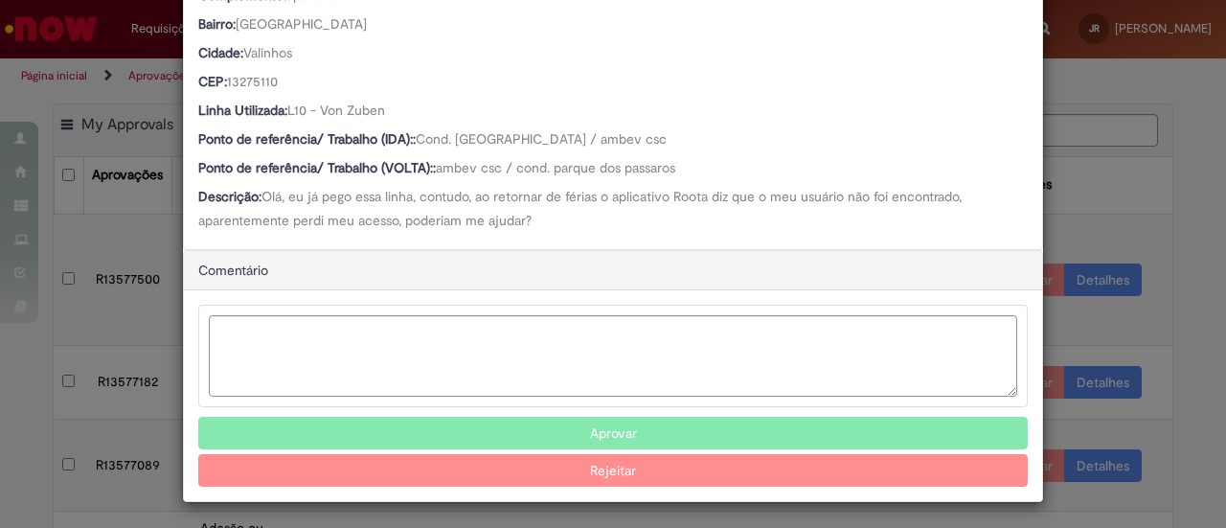
click at [562, 432] on button "Aprovar" at bounding box center [613, 433] width 830 height 33
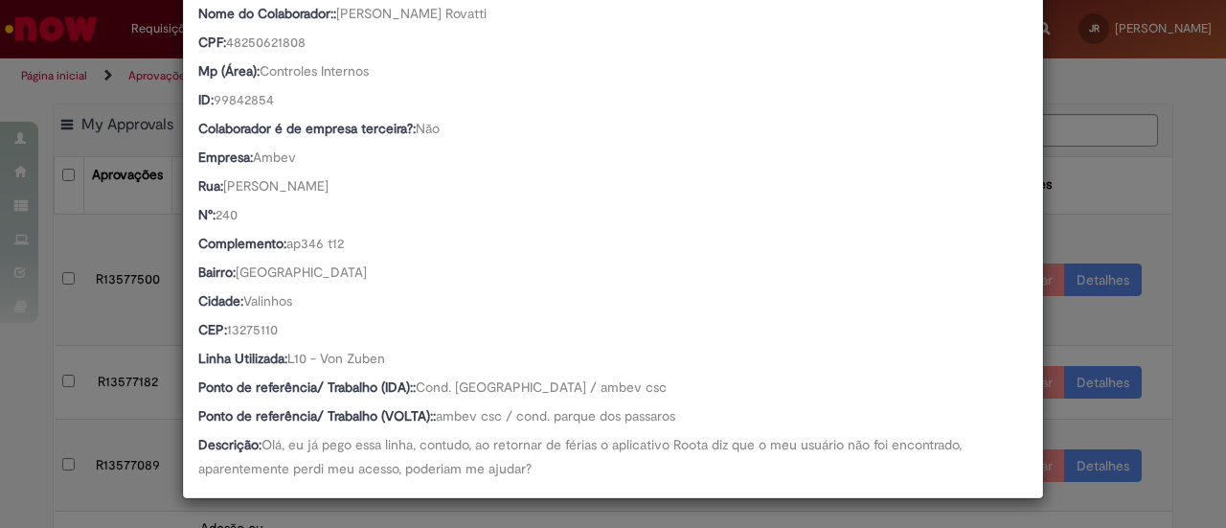
scroll to position [611, 0]
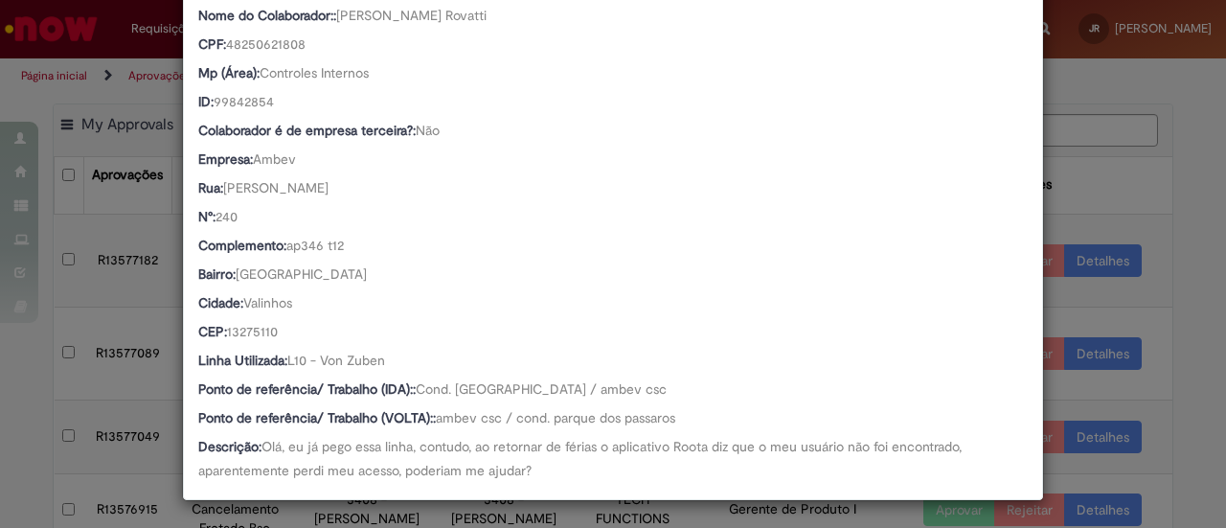
click at [1184, 323] on div "Detalhes da Aprovação Número R13577500 Oferta Adesão ou Cancelamento Fretado Bs…" at bounding box center [613, 264] width 1226 height 528
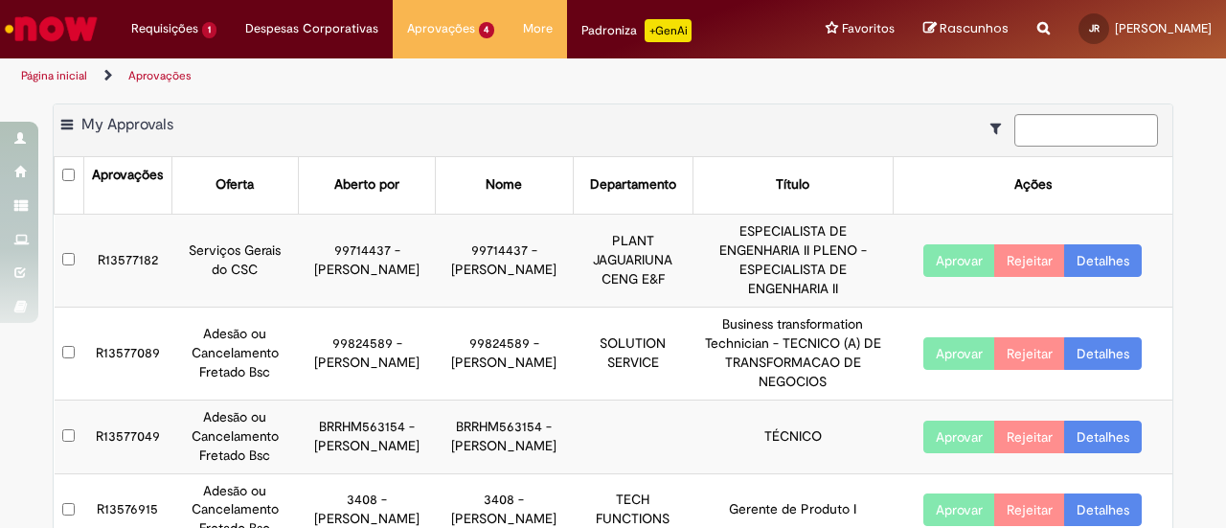
click at [1102, 252] on link "Detalhes" at bounding box center [1103, 260] width 78 height 33
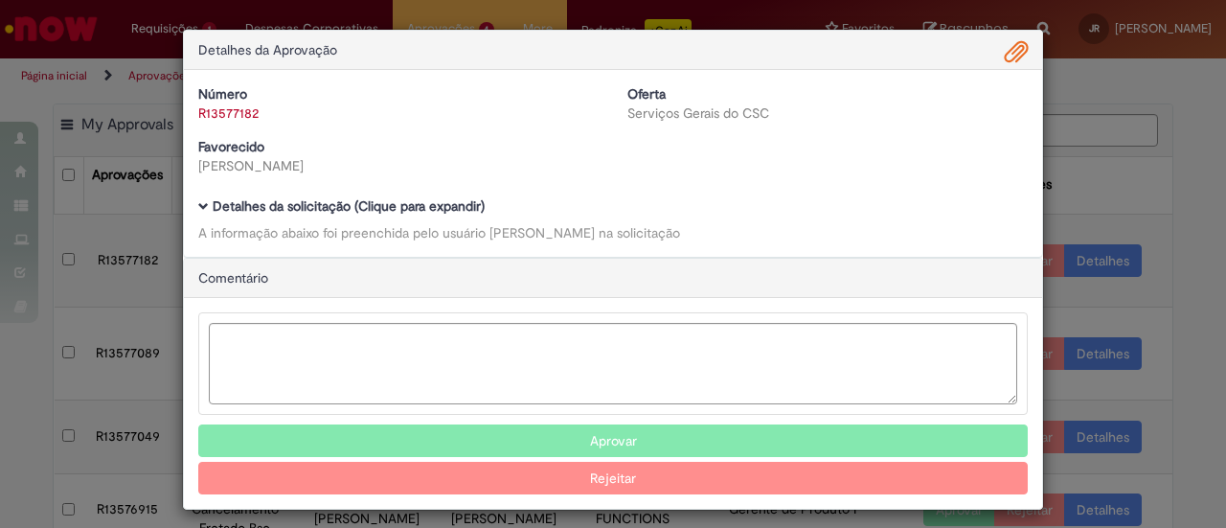
click at [213, 208] on b "Detalhes da solicitação (Clique para expandir)" at bounding box center [349, 205] width 272 height 17
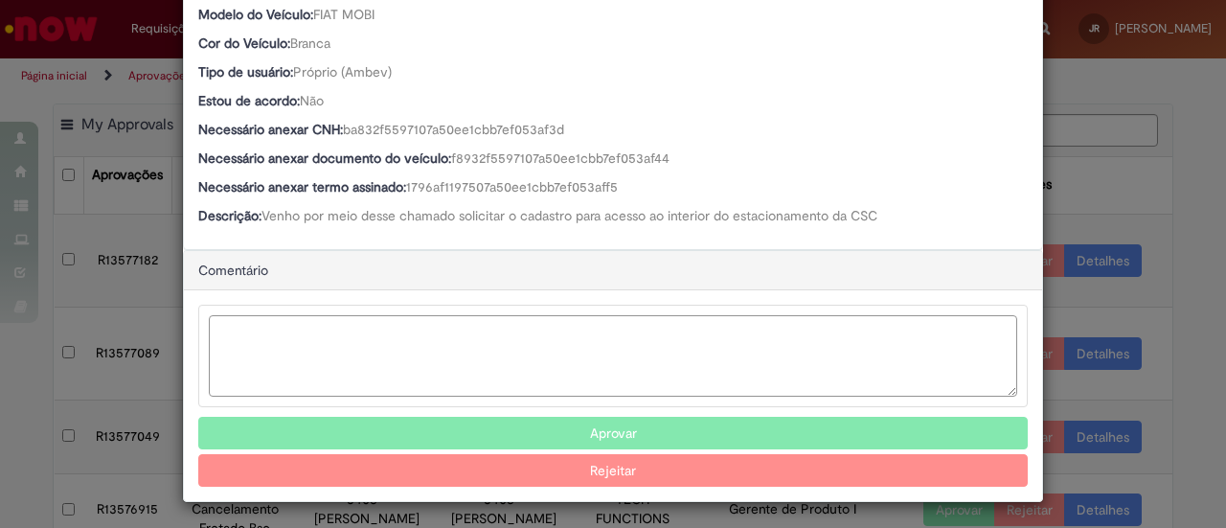
scroll to position [649, 0]
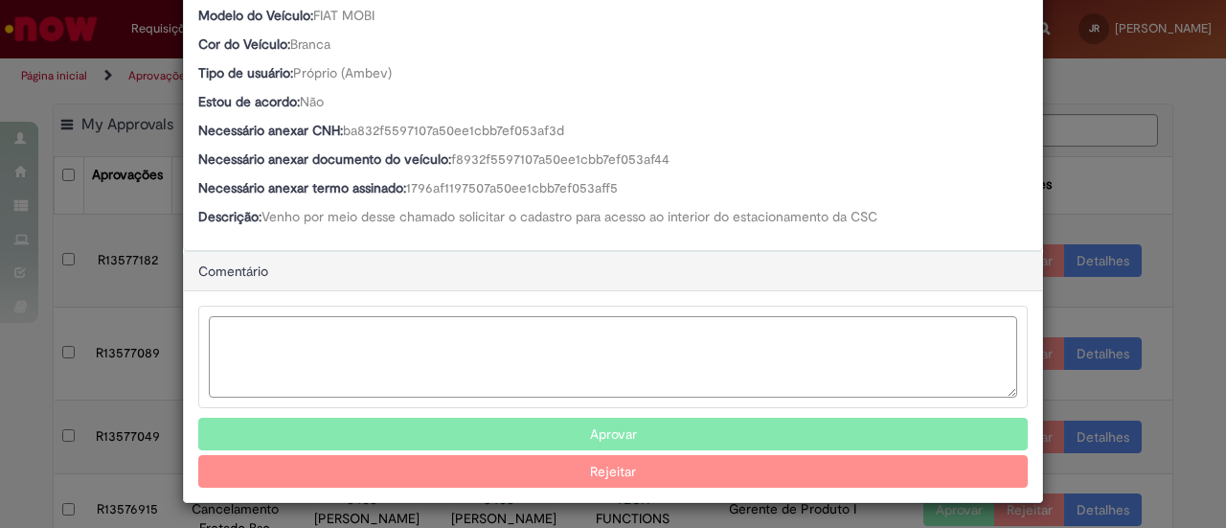
click at [539, 351] on textarea "Ambev Approval Modal" at bounding box center [613, 356] width 808 height 81
click at [591, 430] on button "Aprovar" at bounding box center [613, 434] width 830 height 33
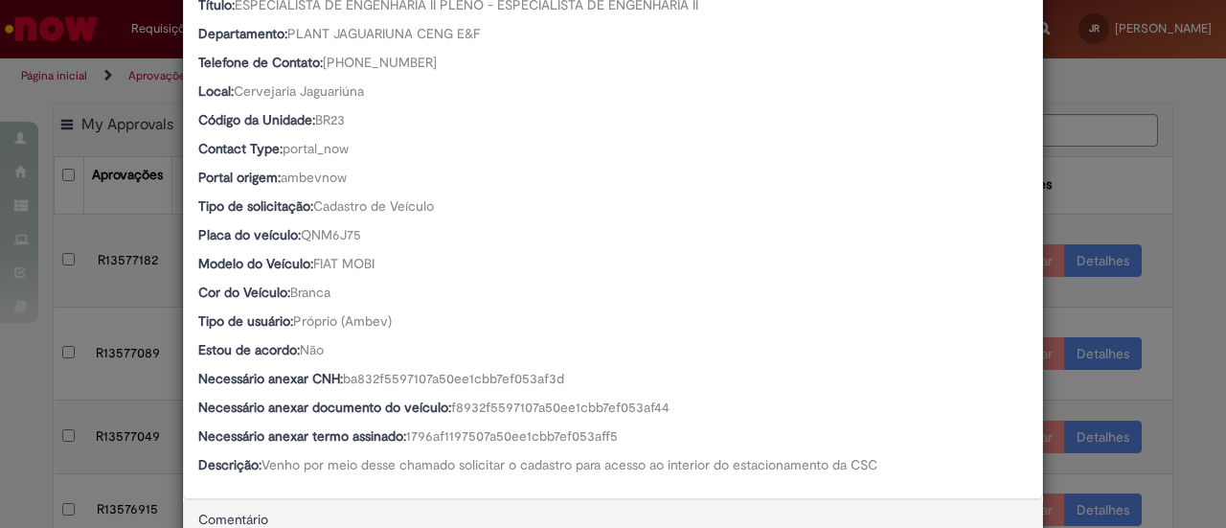
click at [613, 426] on div "Necessário anexar termo assinado: 1796af1197507a50ee1cbb7ef053aff5" at bounding box center [613, 438] width 830 height 24
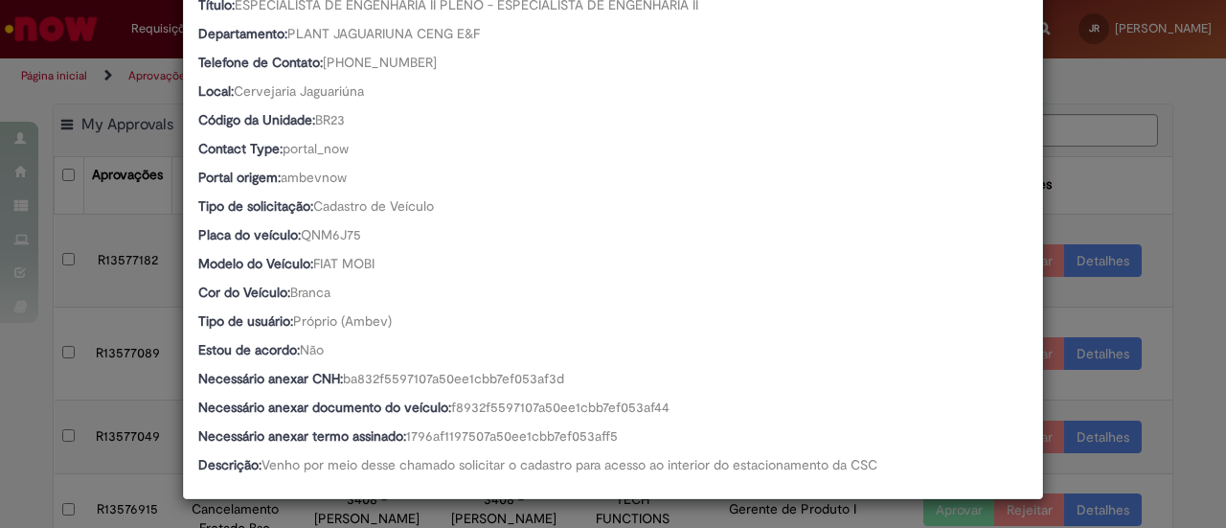
click at [1140, 144] on div "Detalhes da Aprovação Número R13577182 Oferta Serviços Gerais do CSC Favorecido…" at bounding box center [613, 264] width 1226 height 528
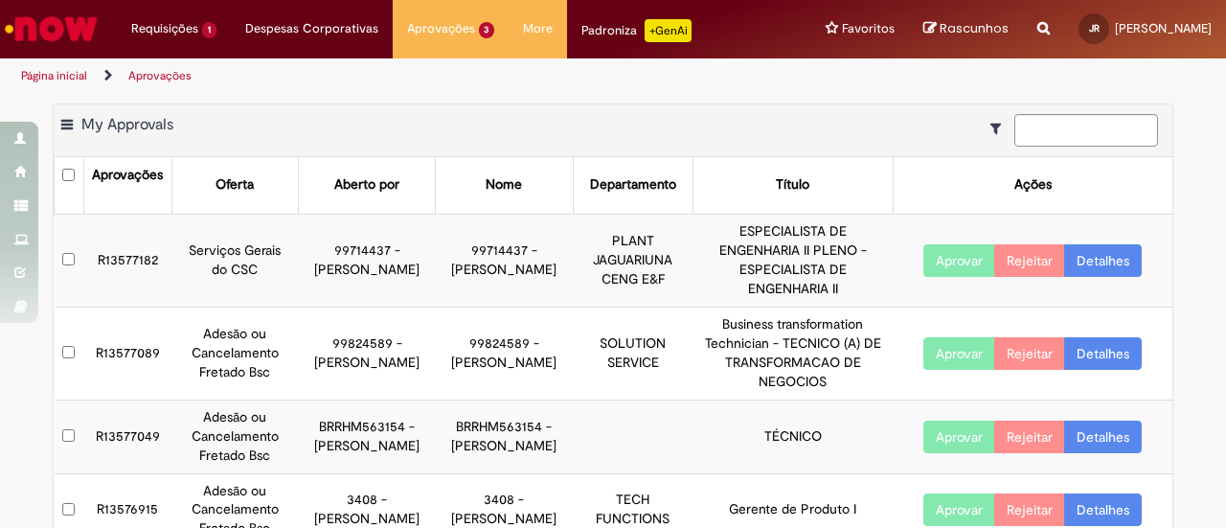
scroll to position [400, 0]
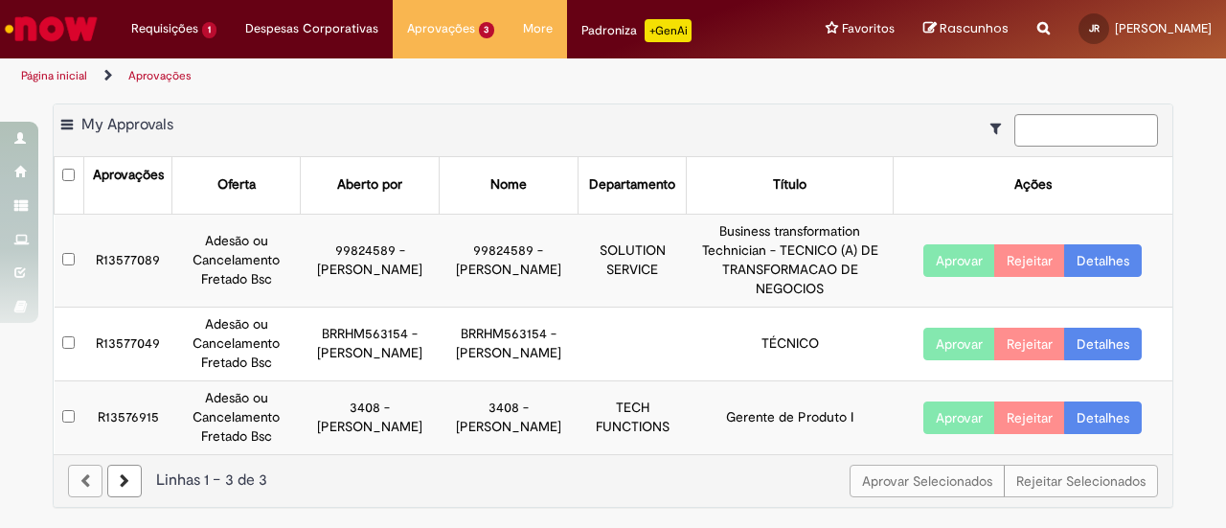
click at [1119, 257] on link "Detalhes" at bounding box center [1103, 260] width 78 height 33
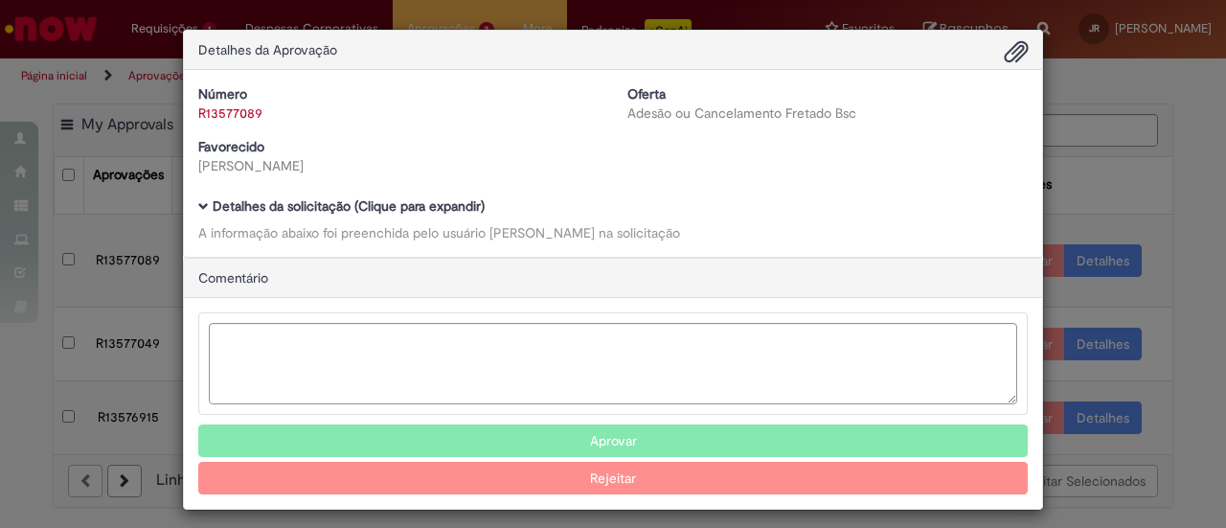
click at [198, 202] on span "Ambev Approval Modal" at bounding box center [203, 206] width 11 height 11
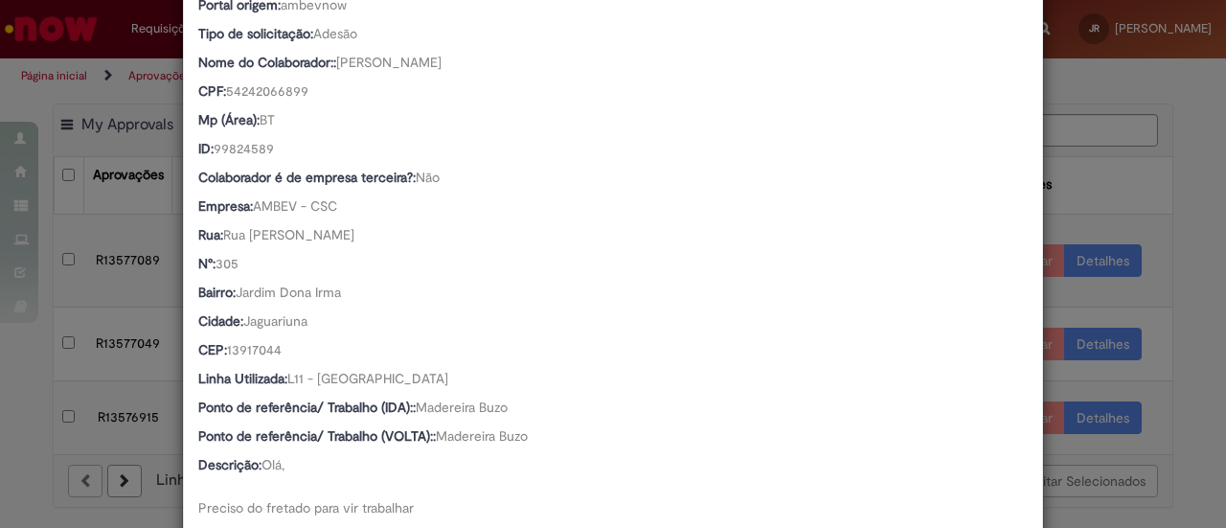
scroll to position [861, 0]
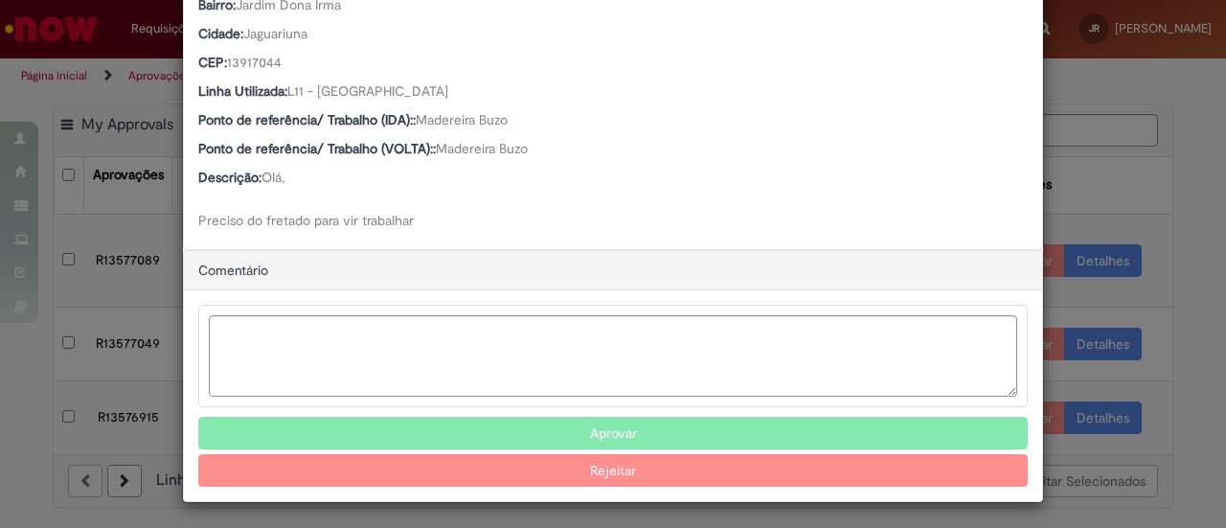
click at [583, 426] on button "Aprovar" at bounding box center [613, 433] width 830 height 33
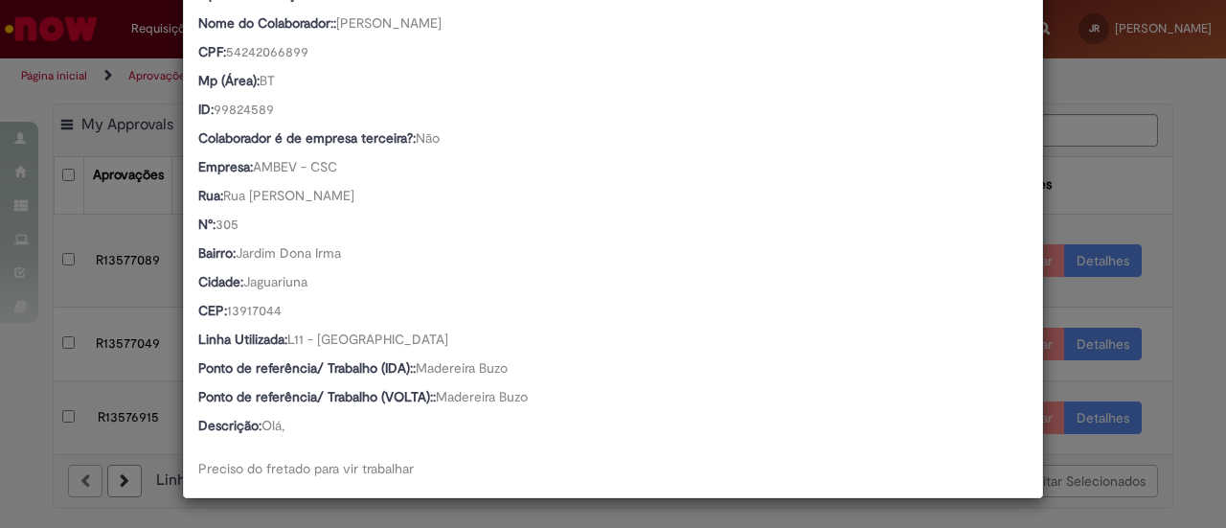
scroll to position [611, 0]
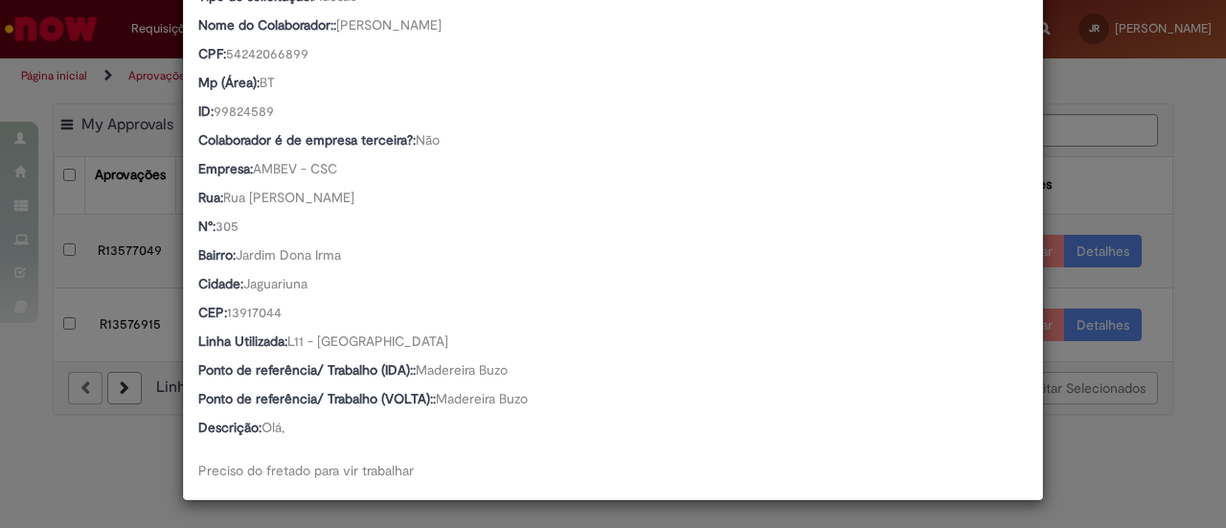
click at [1106, 212] on div "Detalhes da Aprovação Número R13577089 Oferta Adesão ou Cancelamento Fretado Bs…" at bounding box center [613, 264] width 1226 height 528
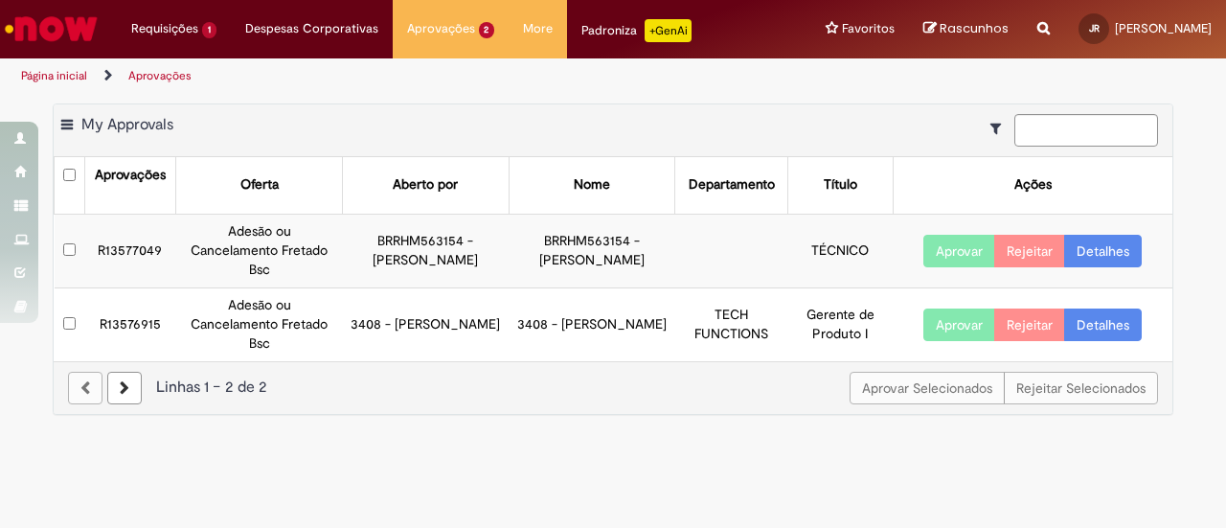
click at [1102, 244] on link "Detalhes" at bounding box center [1103, 251] width 78 height 33
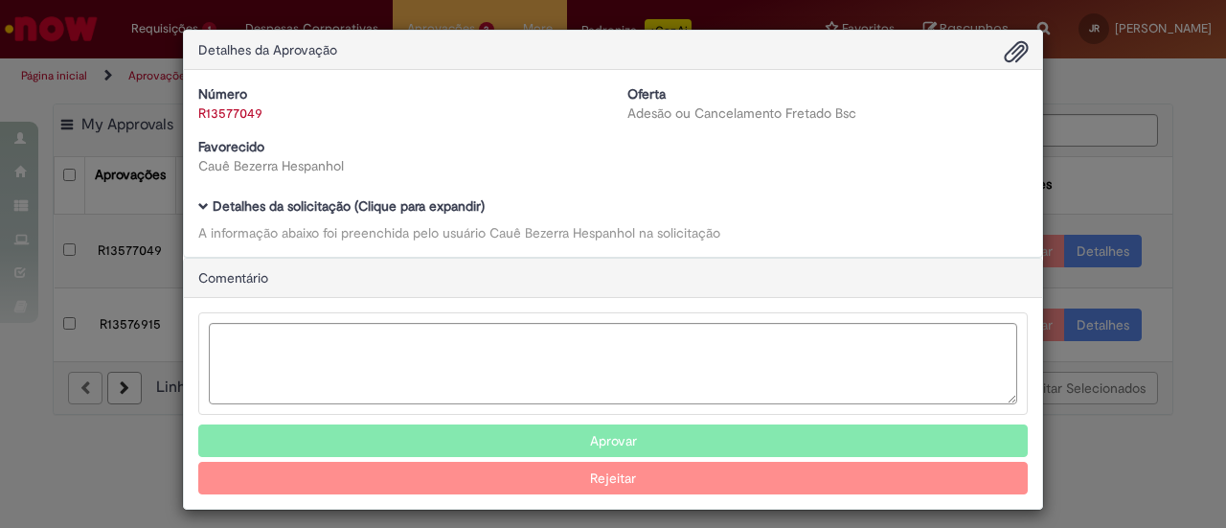
click at [198, 206] on span "Ambev Approval Modal" at bounding box center [203, 206] width 11 height 11
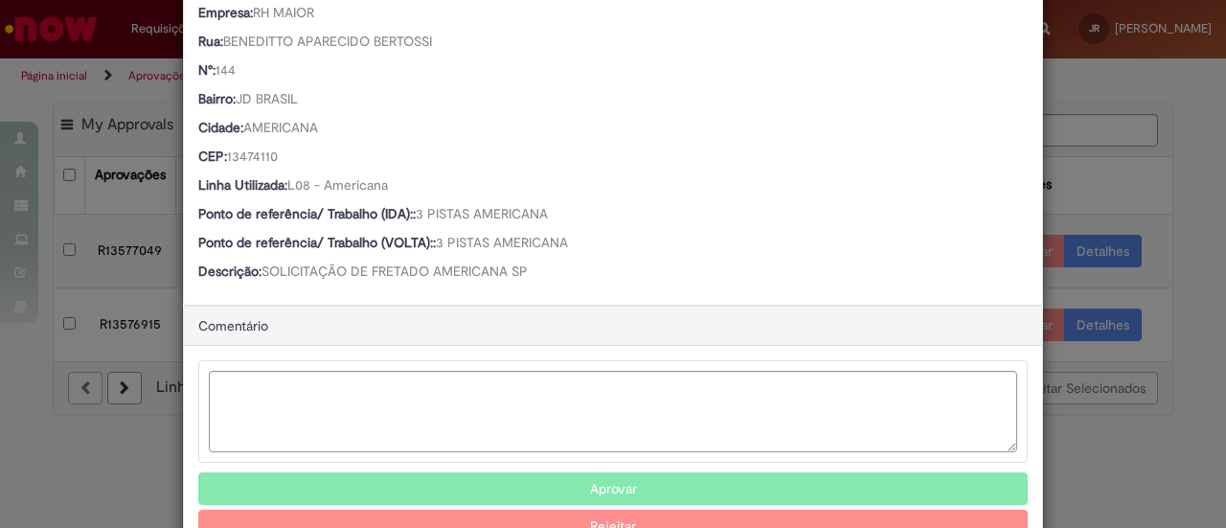
scroll to position [823, 0]
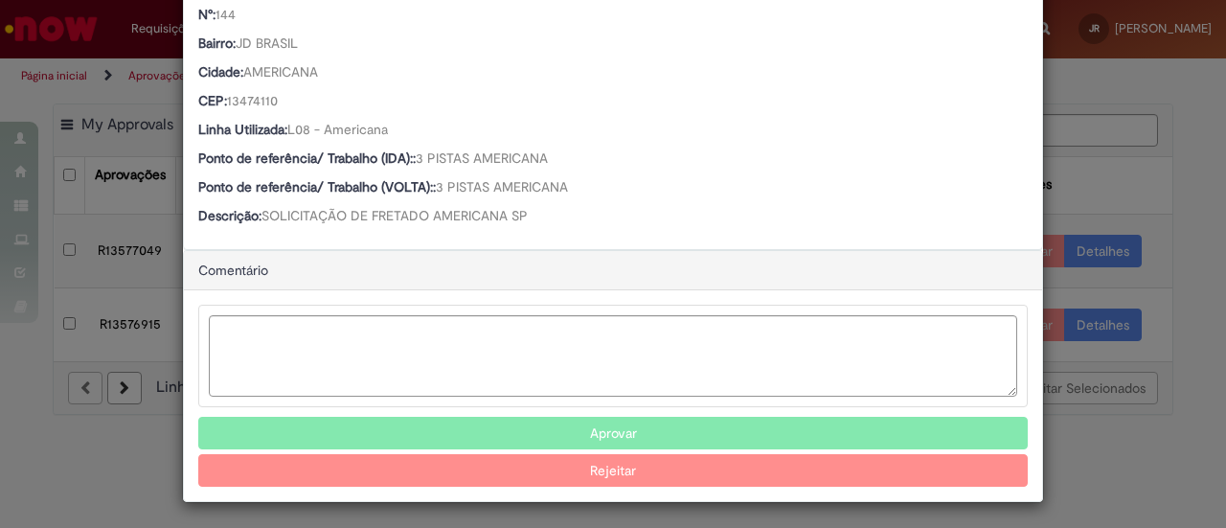
click at [554, 422] on button "Aprovar" at bounding box center [613, 433] width 830 height 33
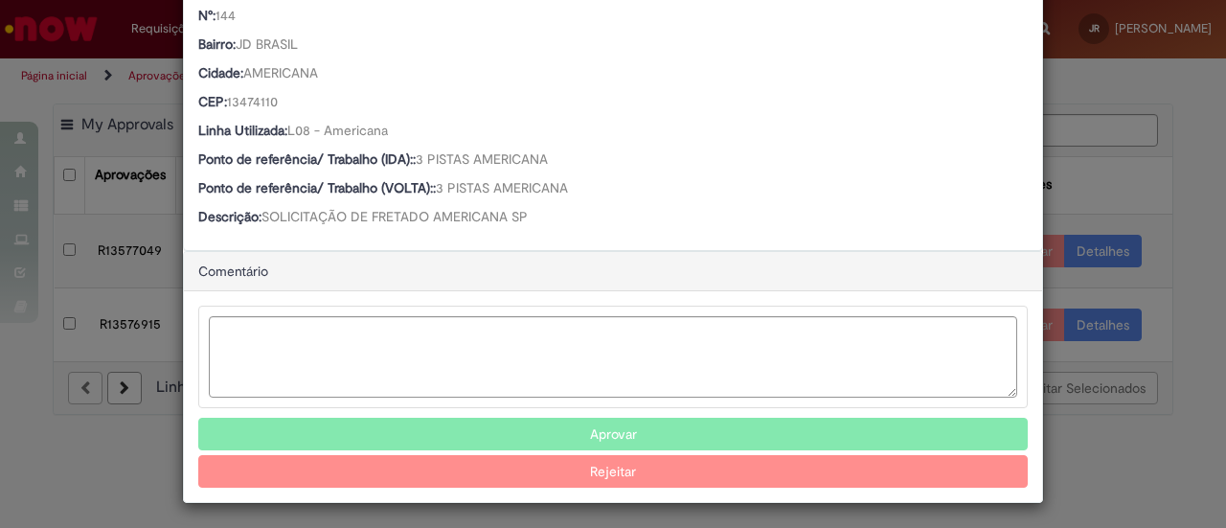
scroll to position [573, 0]
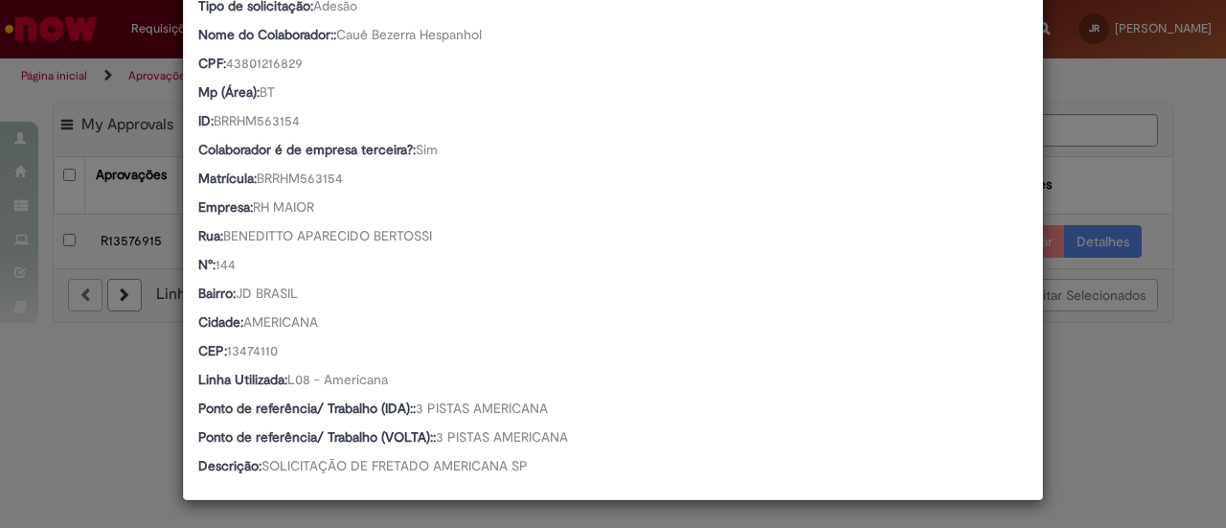
drag, startPoint x: 1122, startPoint y: 365, endPoint x: 1111, endPoint y: 366, distance: 10.6
click at [1120, 367] on div "Detalhes da Aprovação Número R13577049 Oferta Adesão ou Cancelamento Fretado Bs…" at bounding box center [613, 264] width 1226 height 528
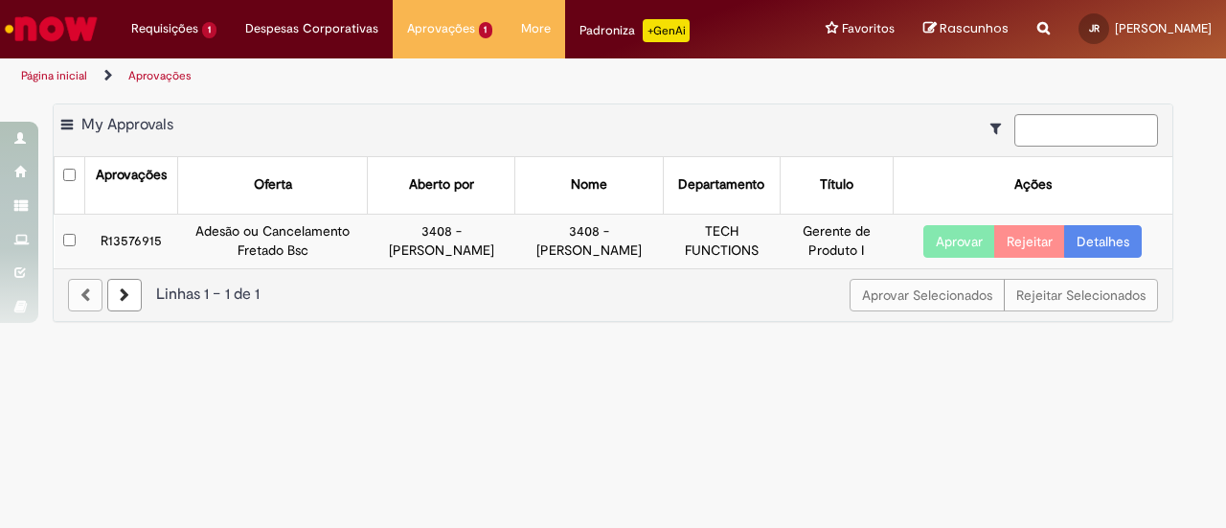
click at [1101, 233] on link "Detalhes" at bounding box center [1103, 241] width 78 height 33
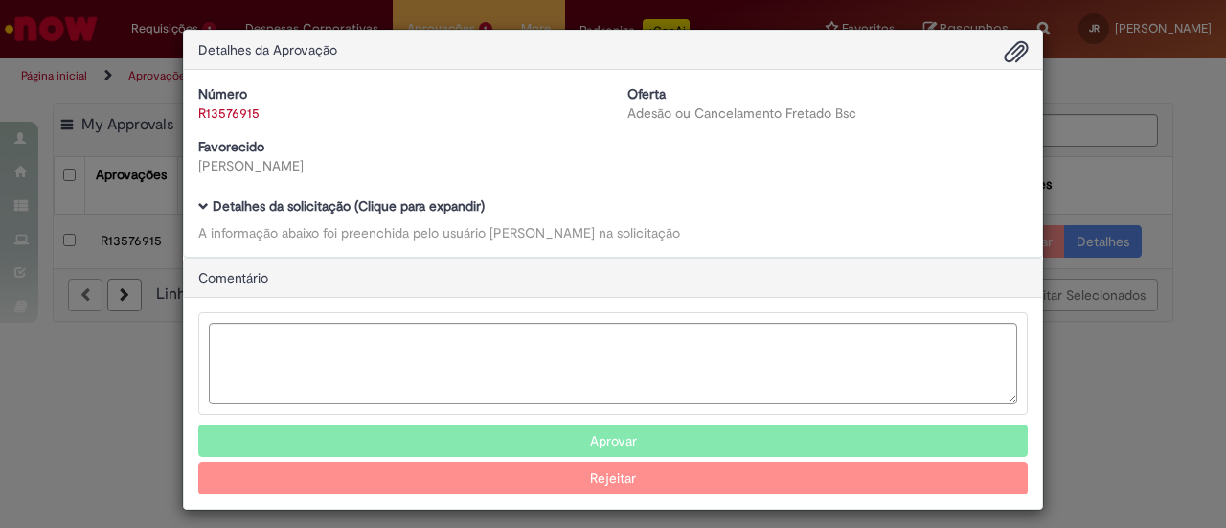
click at [198, 212] on span "Ambev Approval Modal" at bounding box center [203, 206] width 11 height 11
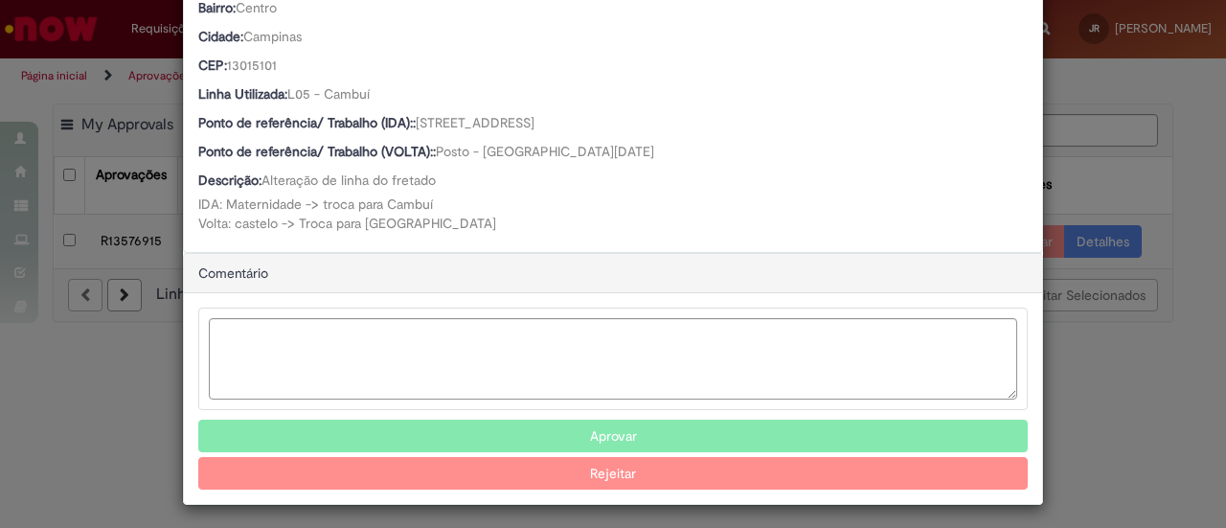
scroll to position [890, 0]
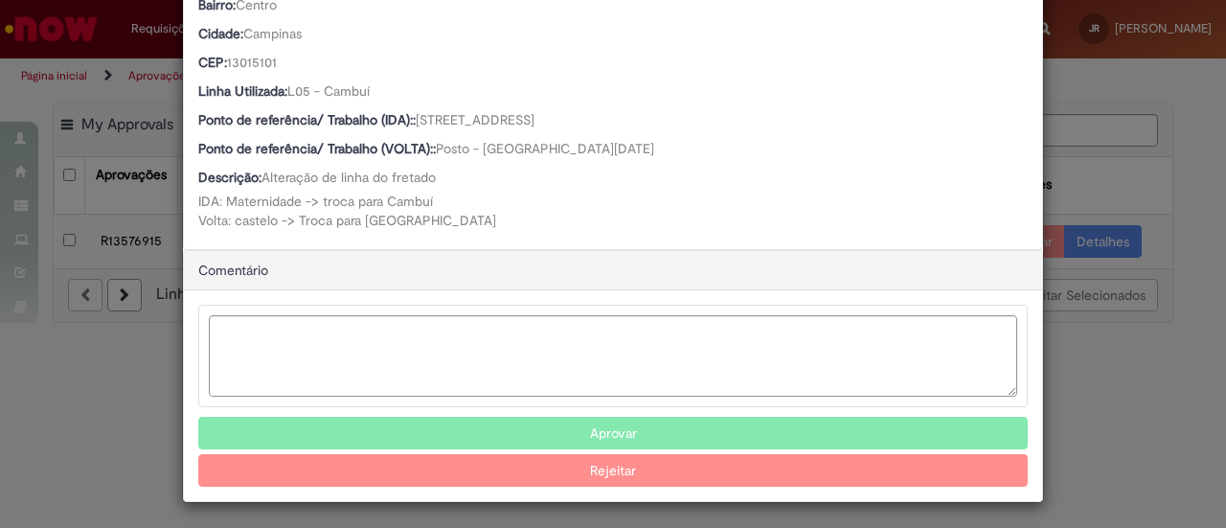
click at [537, 430] on button "Aprovar" at bounding box center [613, 433] width 830 height 33
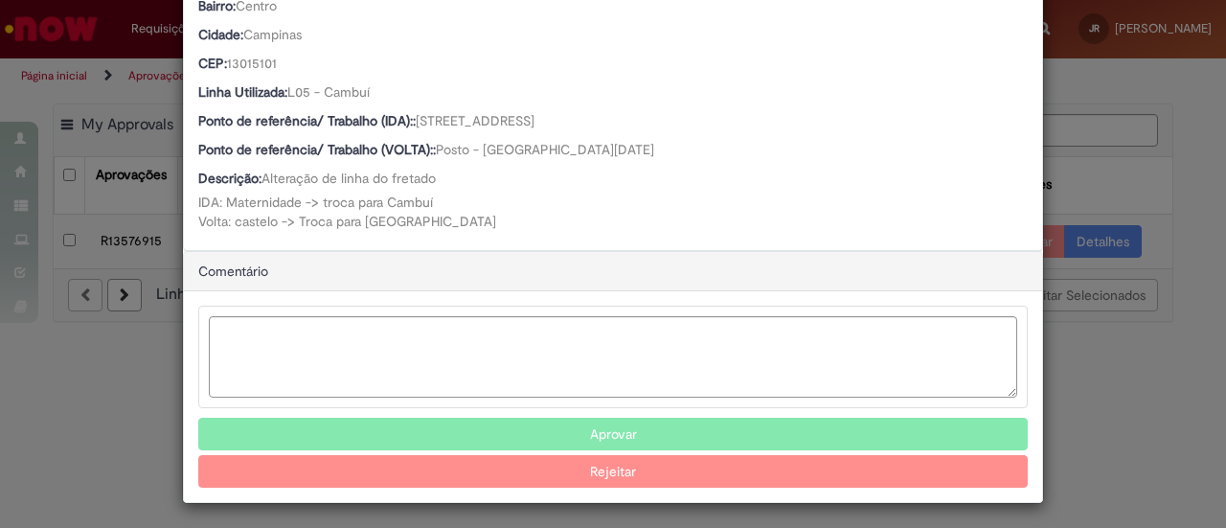
scroll to position [640, 0]
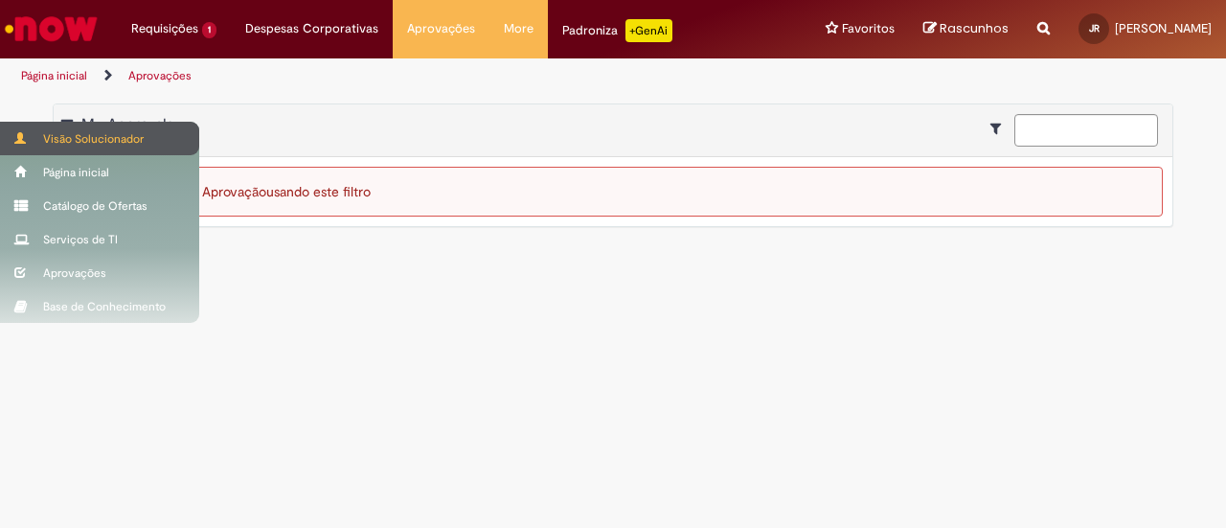
click at [7, 129] on div "Visão Solucionador" at bounding box center [99, 139] width 199 height 34
